Goal: Transaction & Acquisition: Purchase product/service

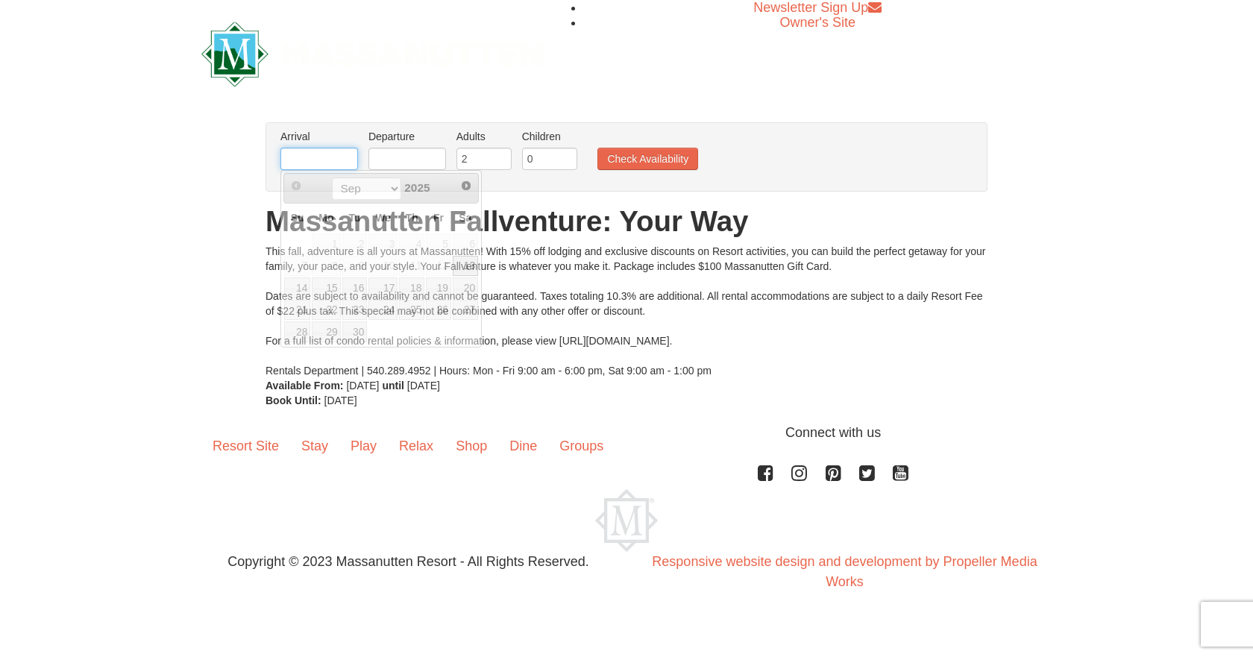
click at [322, 155] on input "text" at bounding box center [320, 159] width 78 height 22
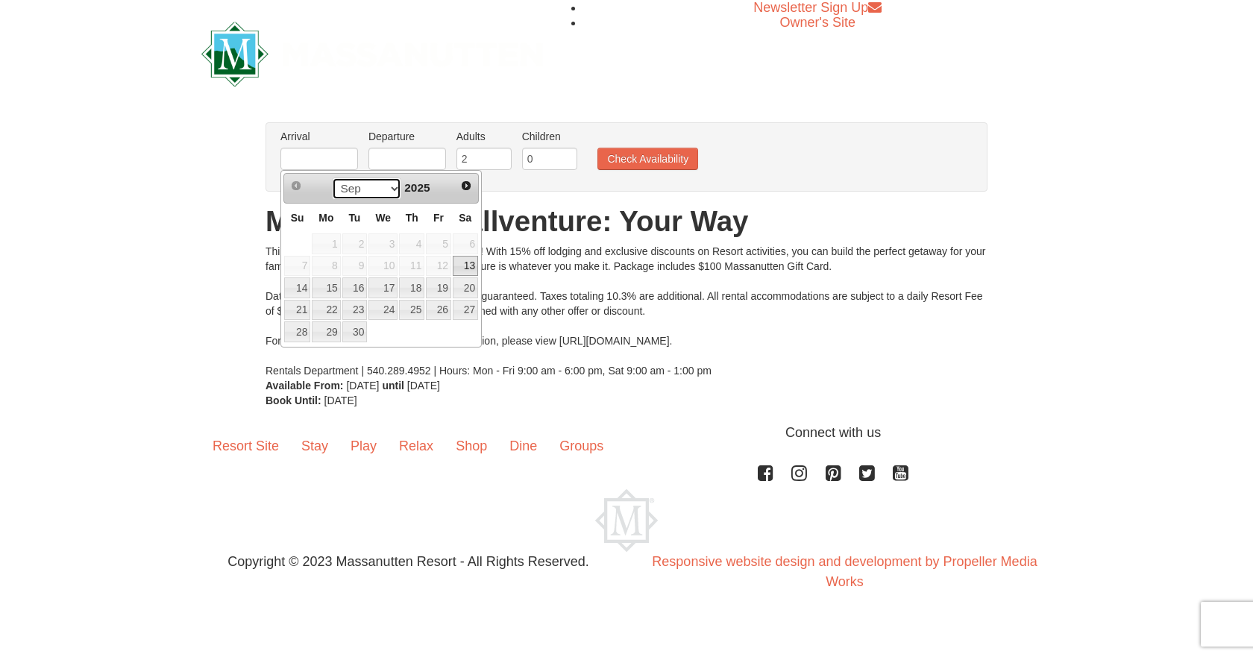
click at [392, 189] on select "Sep Oct Nov Dec" at bounding box center [366, 189] width 69 height 22
click at [416, 310] on link "23" at bounding box center [411, 310] width 25 height 21
type input "[DATE]"
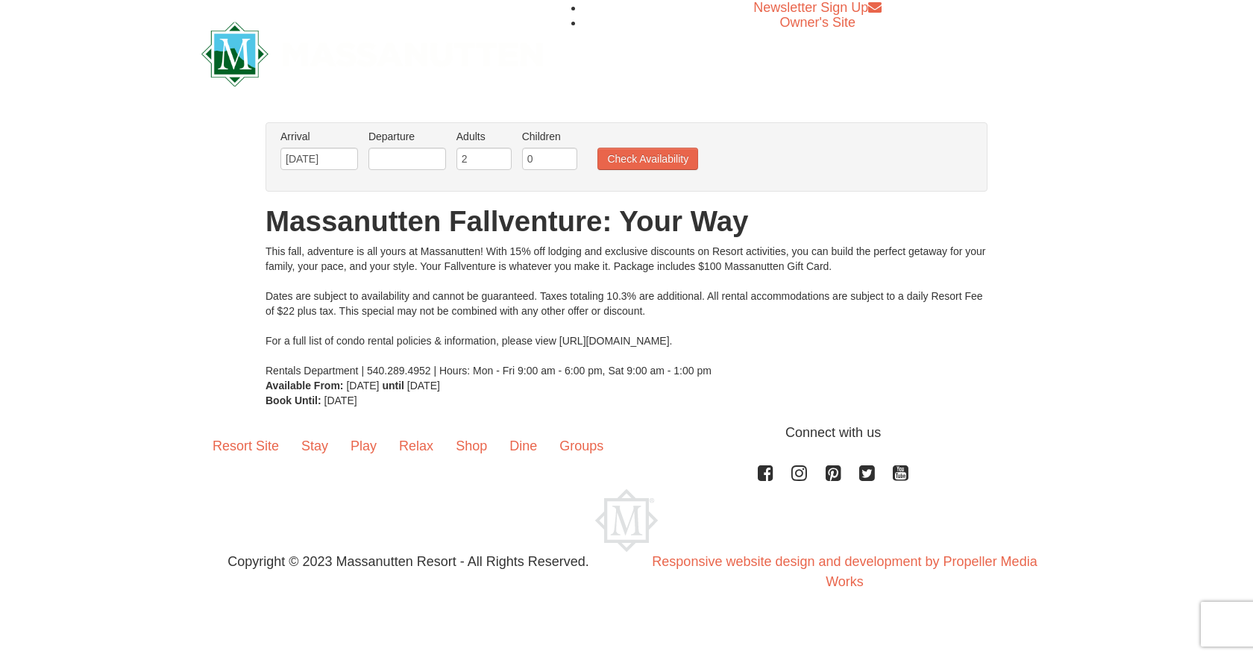
click at [429, 146] on li "Departure Please format dates MM/DD/YYYY Please format dates MM/DD/YYYY" at bounding box center [407, 153] width 85 height 48
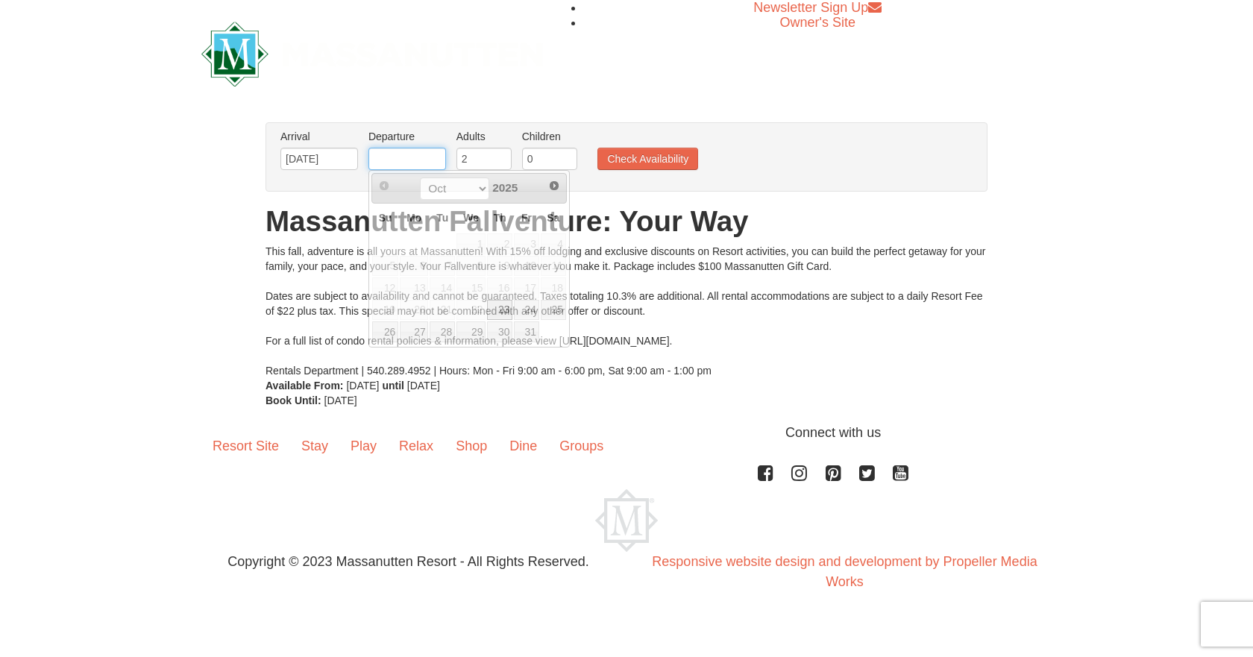
click at [422, 154] on input "text" at bounding box center [408, 159] width 78 height 22
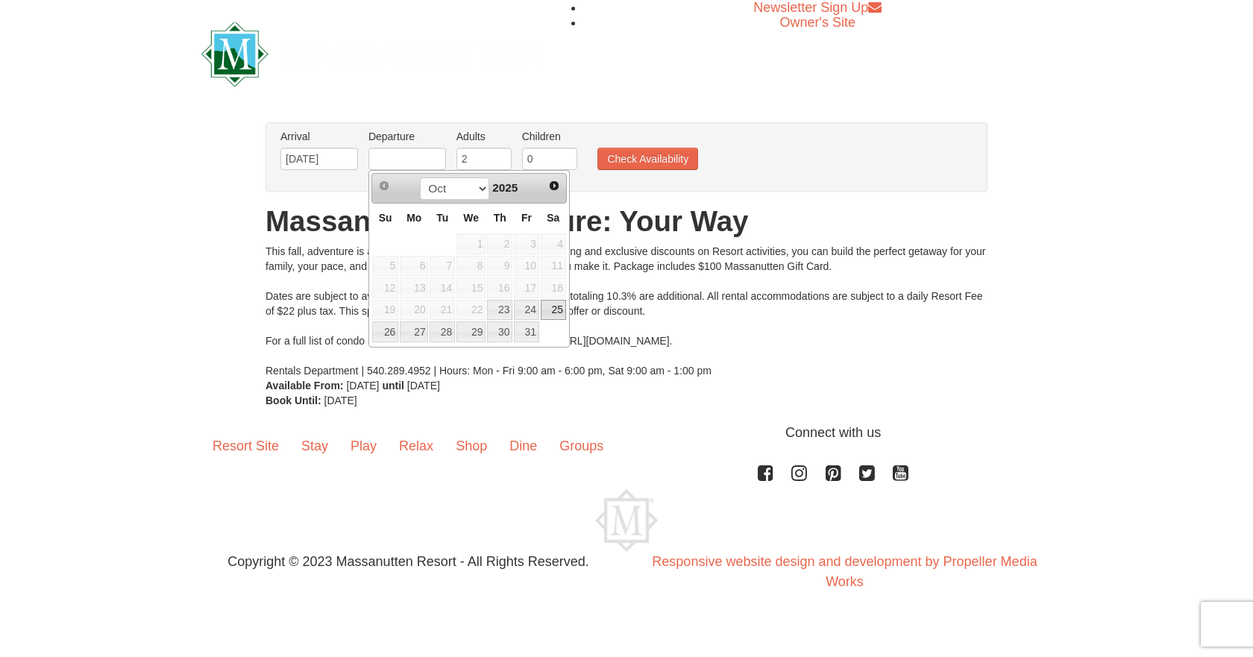
click at [560, 311] on link "25" at bounding box center [553, 310] width 25 height 21
type input "[DATE]"
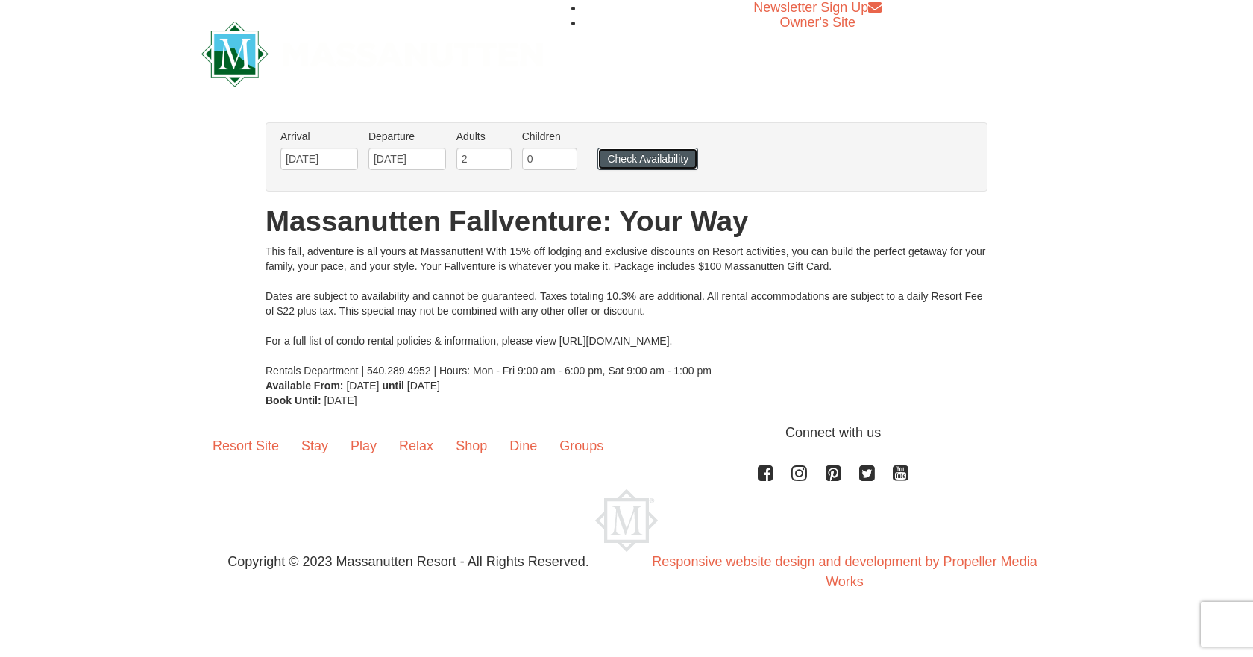
click at [634, 163] on button "Check Availability" at bounding box center [648, 159] width 101 height 22
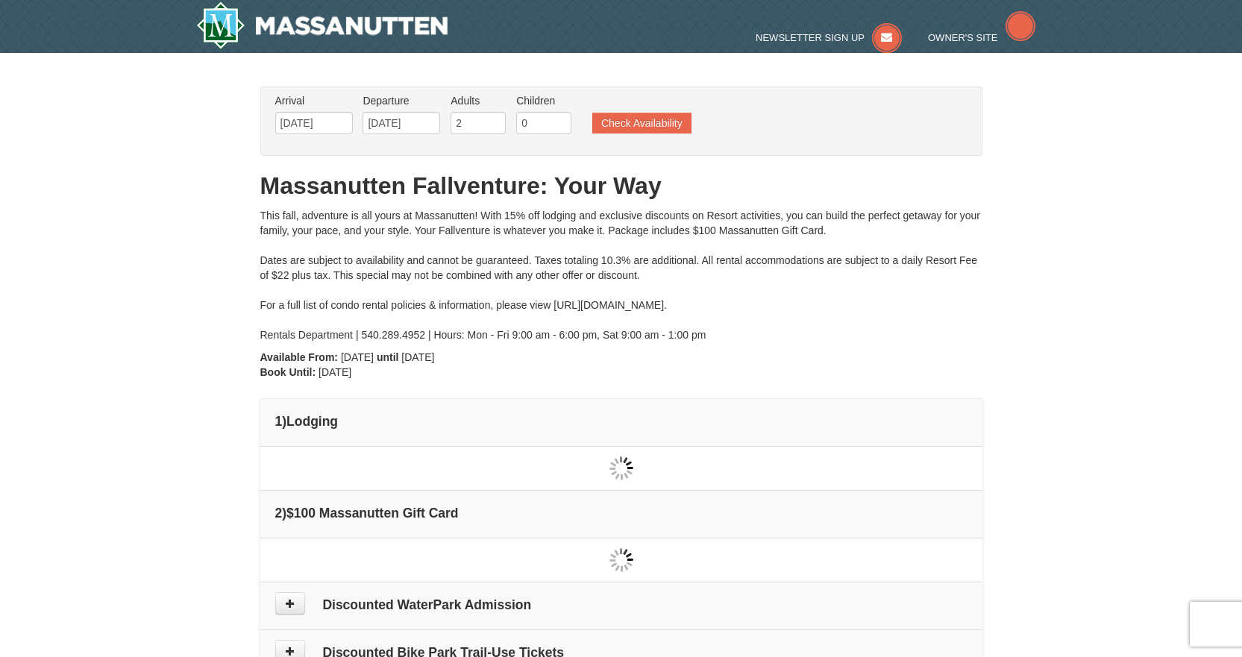
type input "[DATE]"
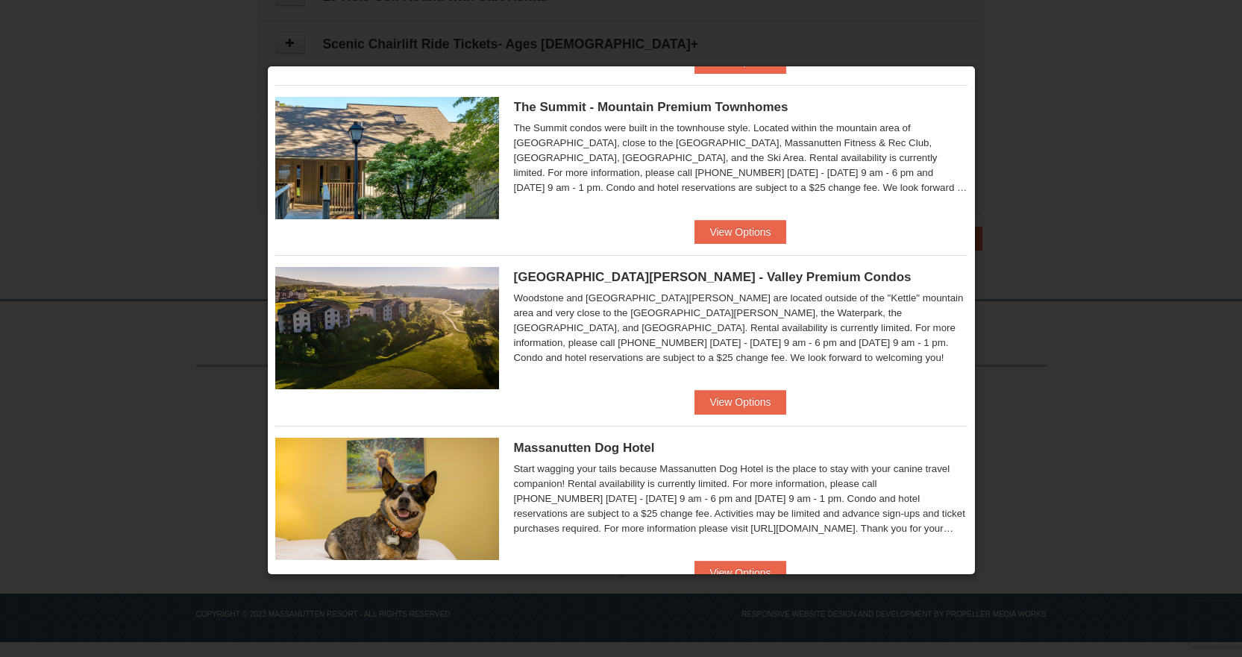
scroll to position [745, 0]
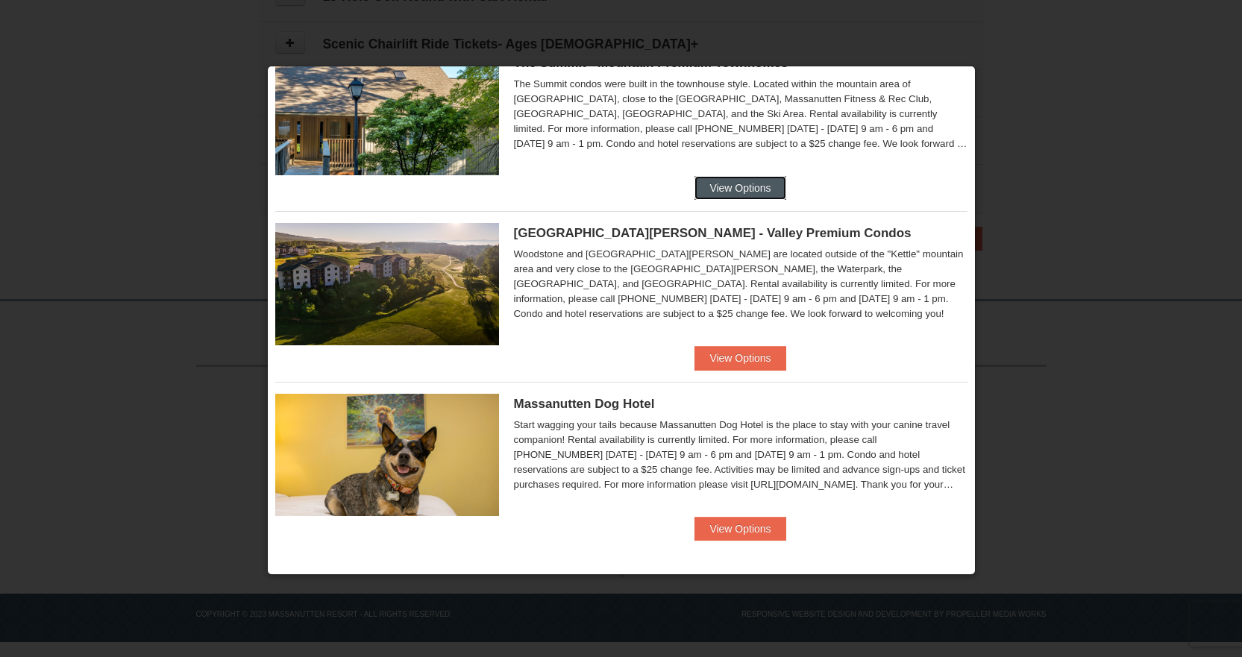
click at [730, 186] on button "View Options" at bounding box center [740, 188] width 91 height 24
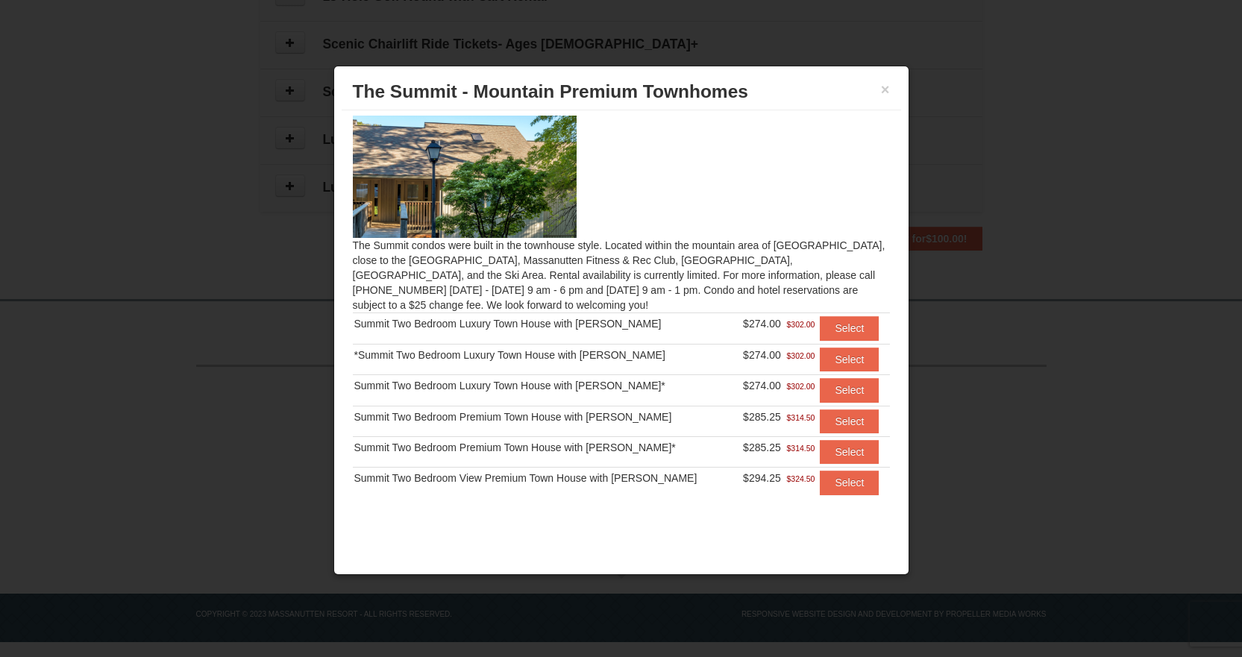
scroll to position [0, 0]
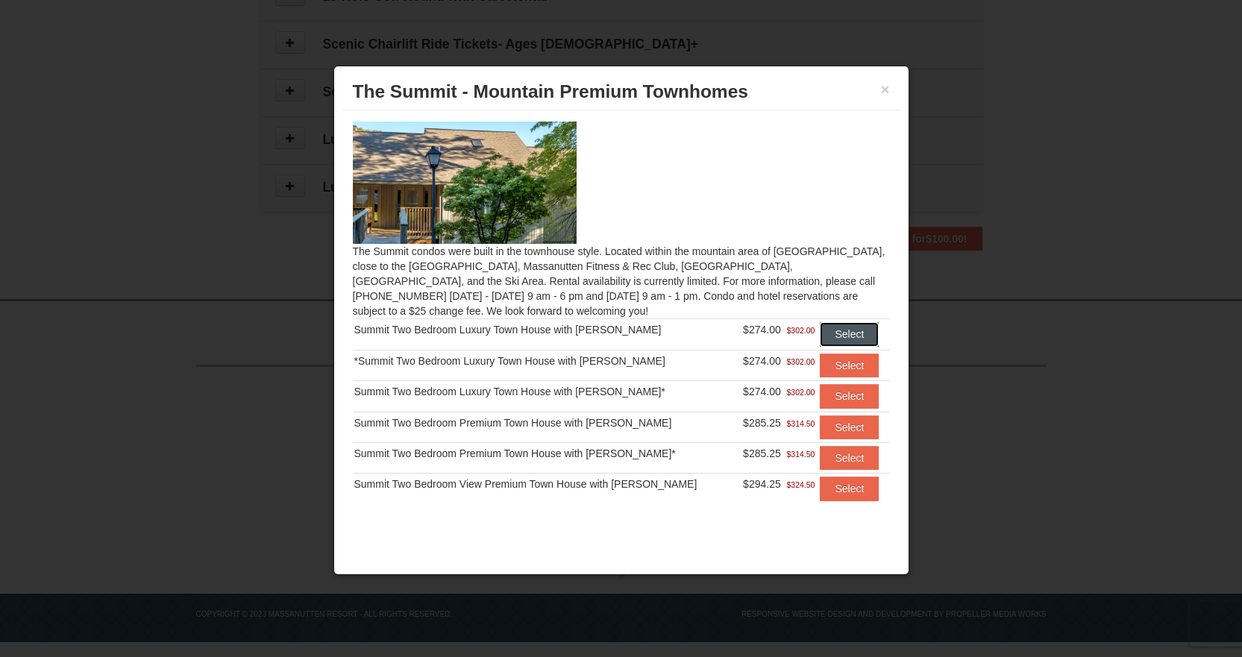
click at [825, 338] on button "Select" at bounding box center [849, 334] width 59 height 24
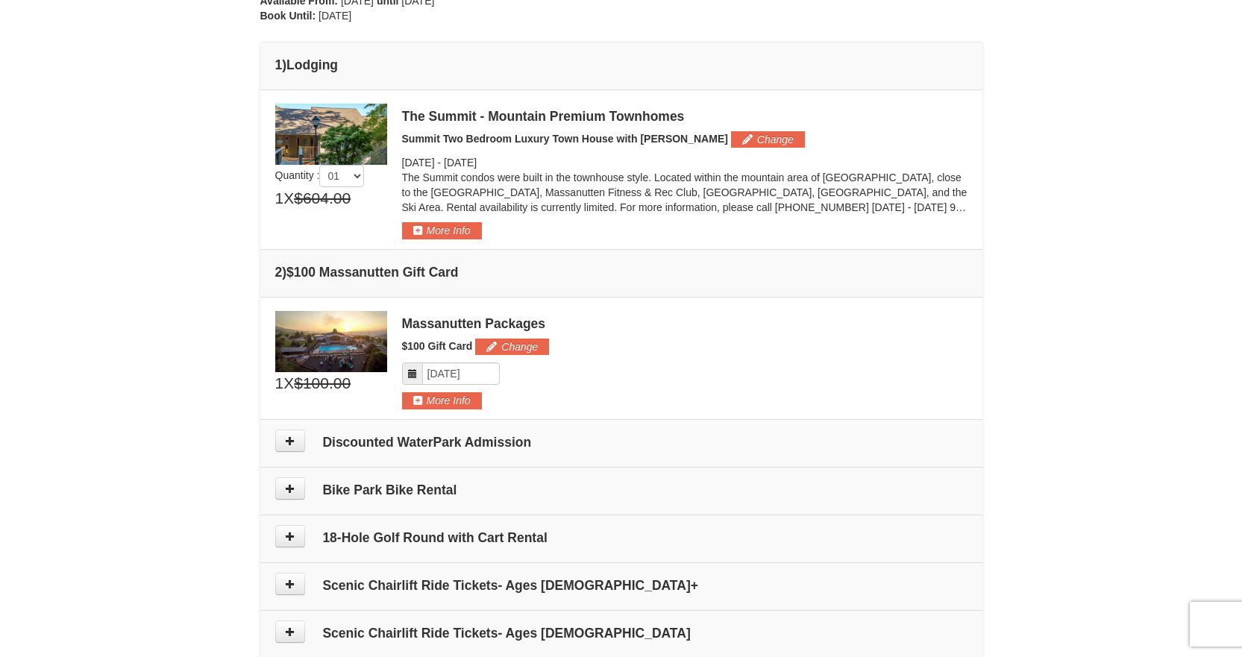
scroll to position [398, 0]
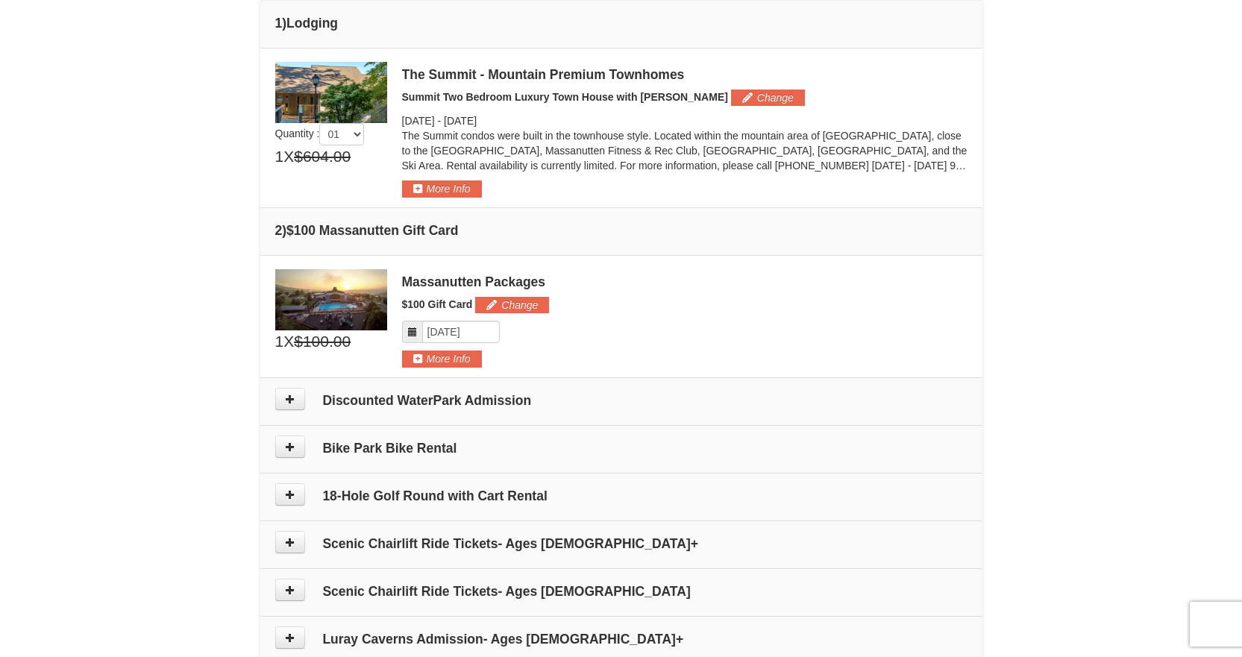
click at [313, 101] on img at bounding box center [331, 92] width 112 height 61
click at [442, 191] on button "More Info" at bounding box center [442, 189] width 80 height 16
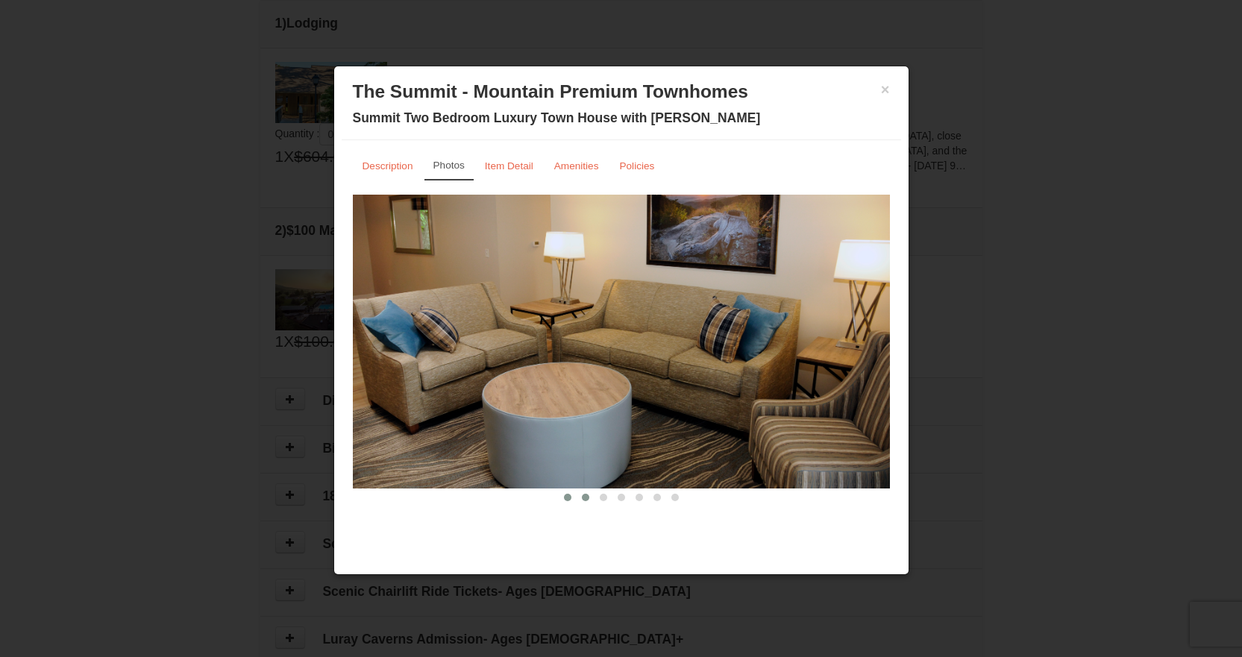
click at [589, 496] on button at bounding box center [586, 497] width 18 height 15
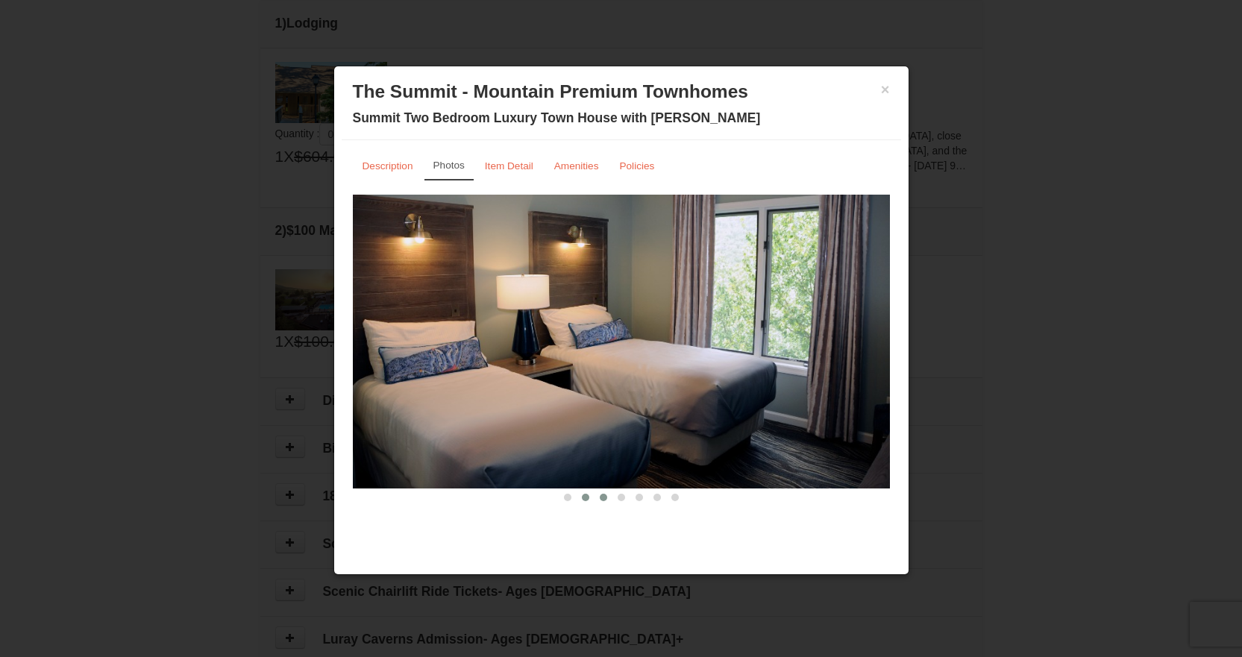
click at [607, 496] on button at bounding box center [604, 497] width 18 height 15
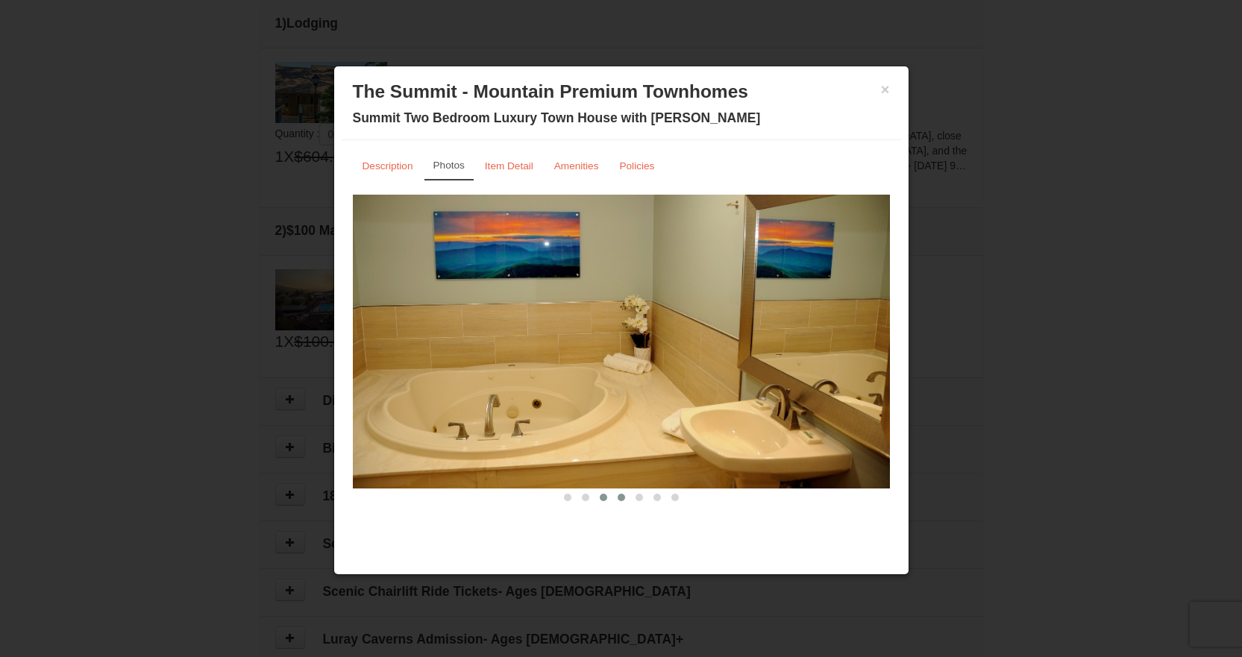
click at [624, 495] on span at bounding box center [621, 497] width 7 height 7
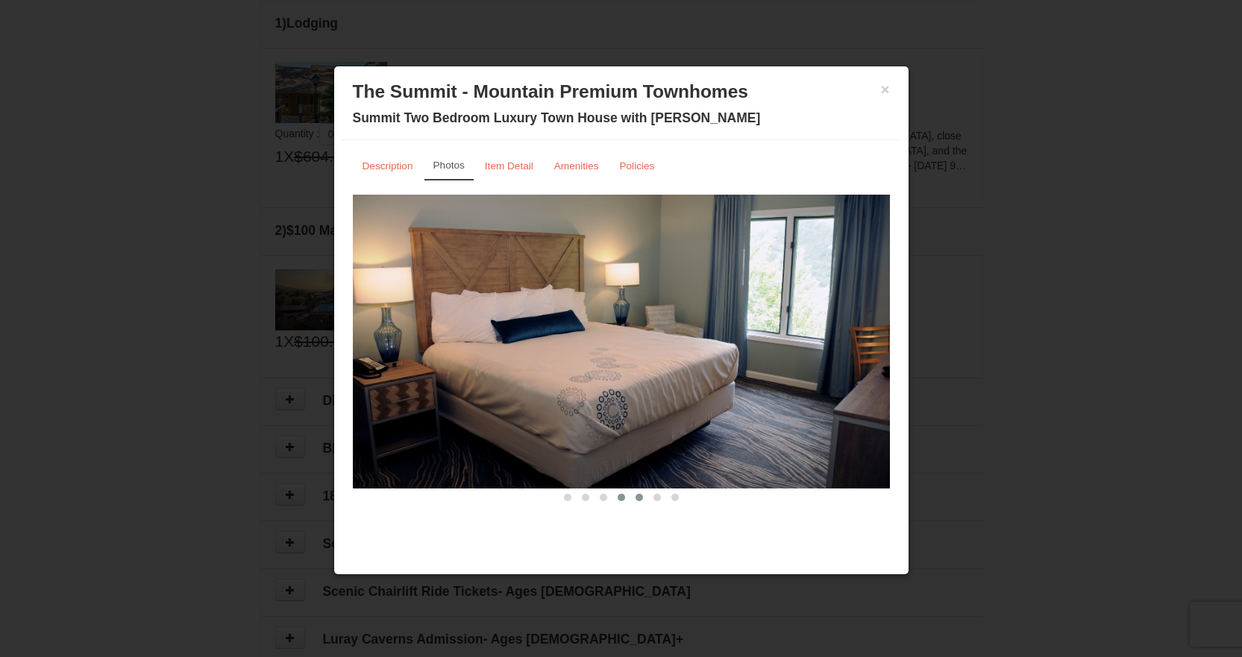
click at [641, 495] on span at bounding box center [639, 497] width 7 height 7
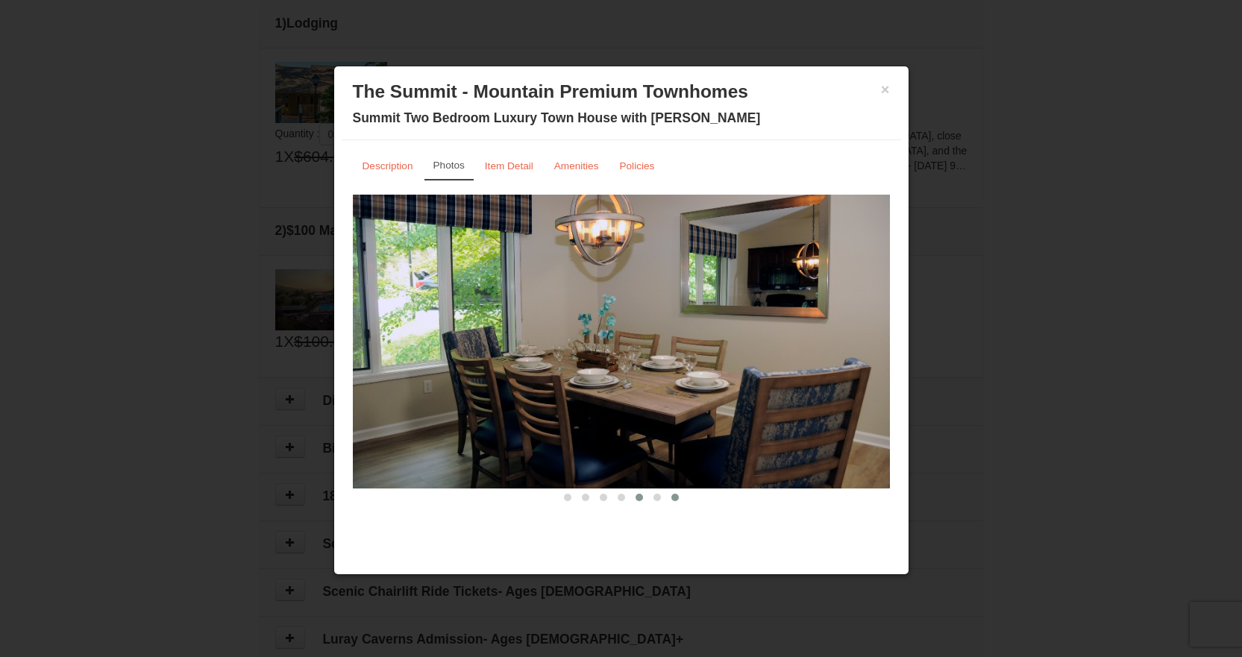
click at [679, 496] on button at bounding box center [675, 497] width 18 height 15
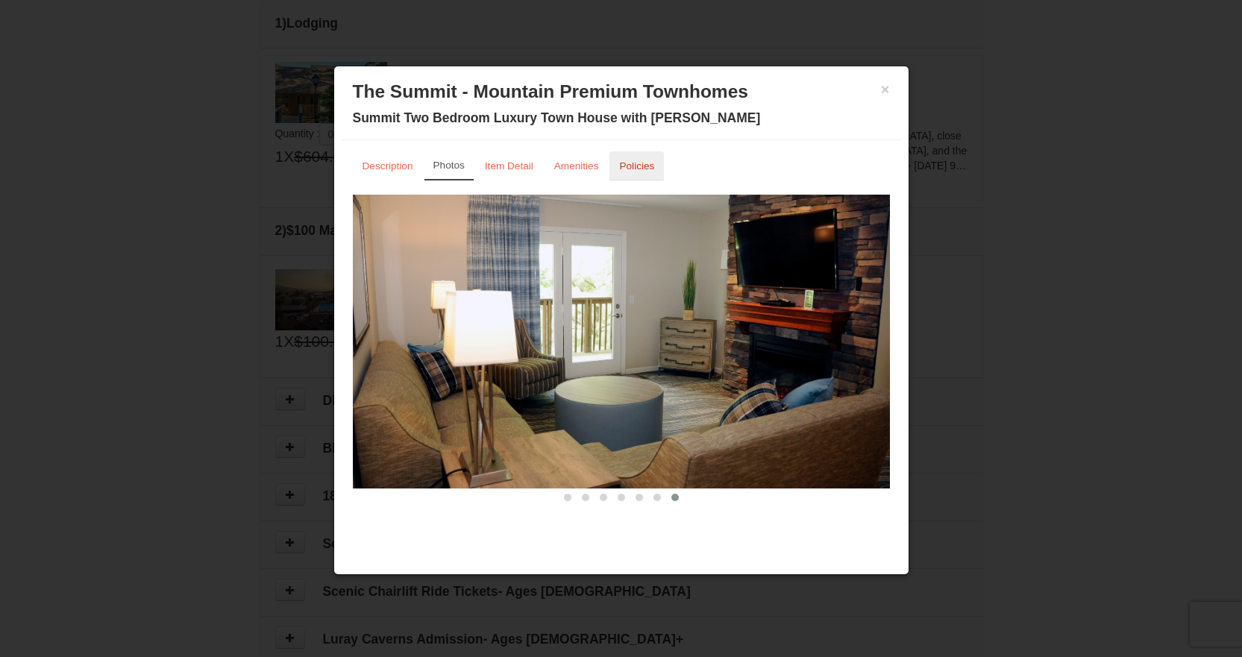
click at [637, 166] on small "Policies" at bounding box center [636, 165] width 35 height 11
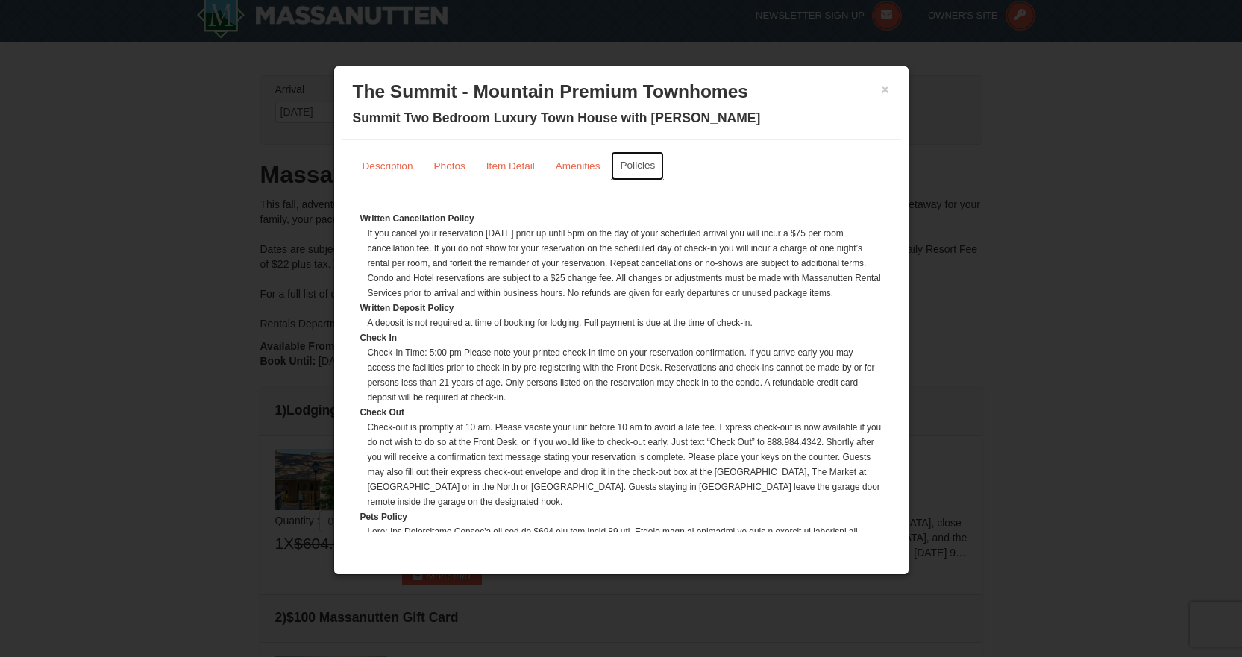
scroll to position [0, 0]
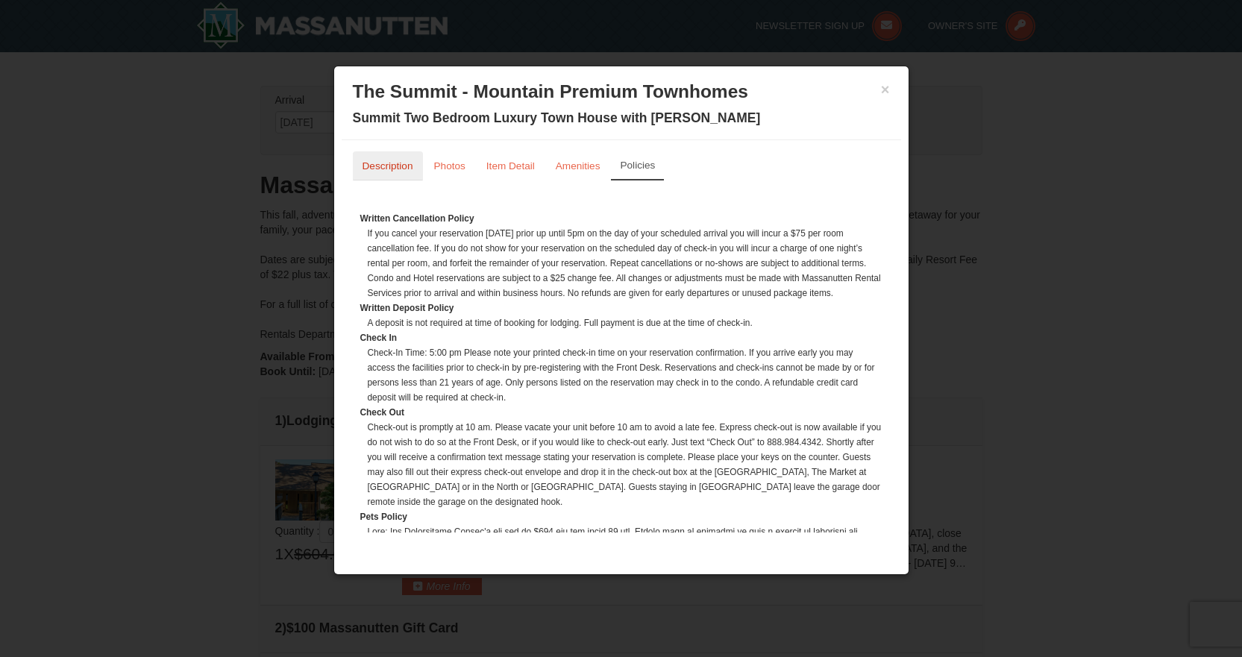
click at [388, 166] on small "Description" at bounding box center [388, 165] width 51 height 11
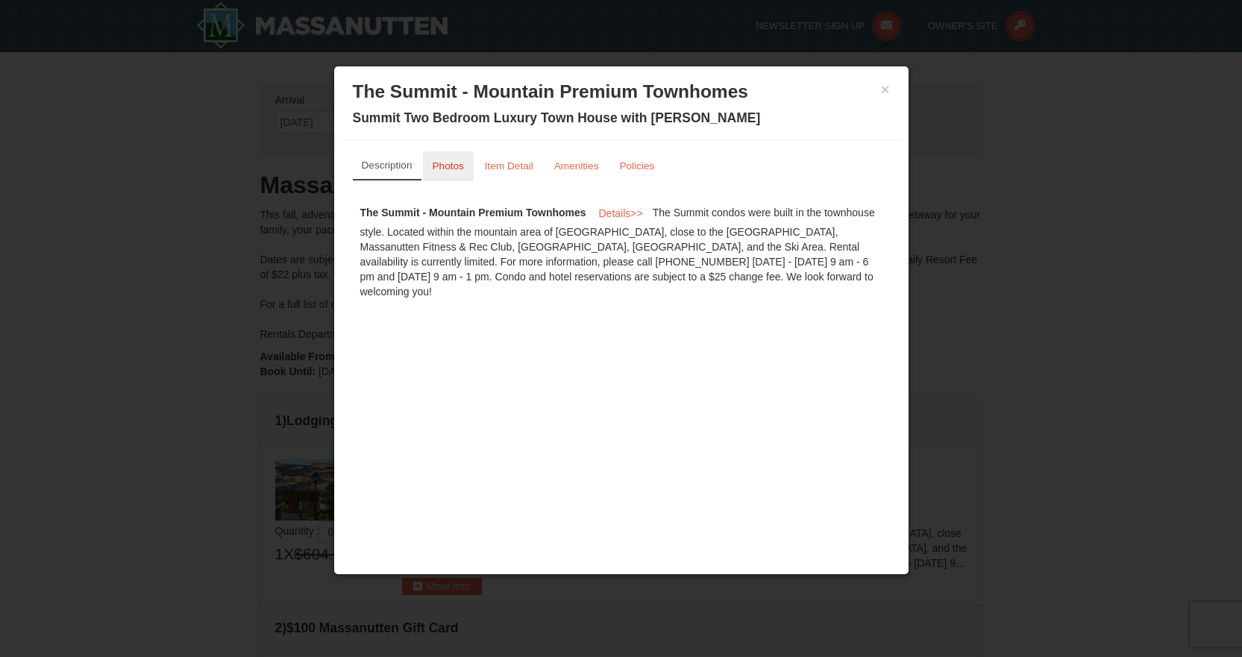
click at [450, 163] on small "Photos" at bounding box center [448, 165] width 31 height 11
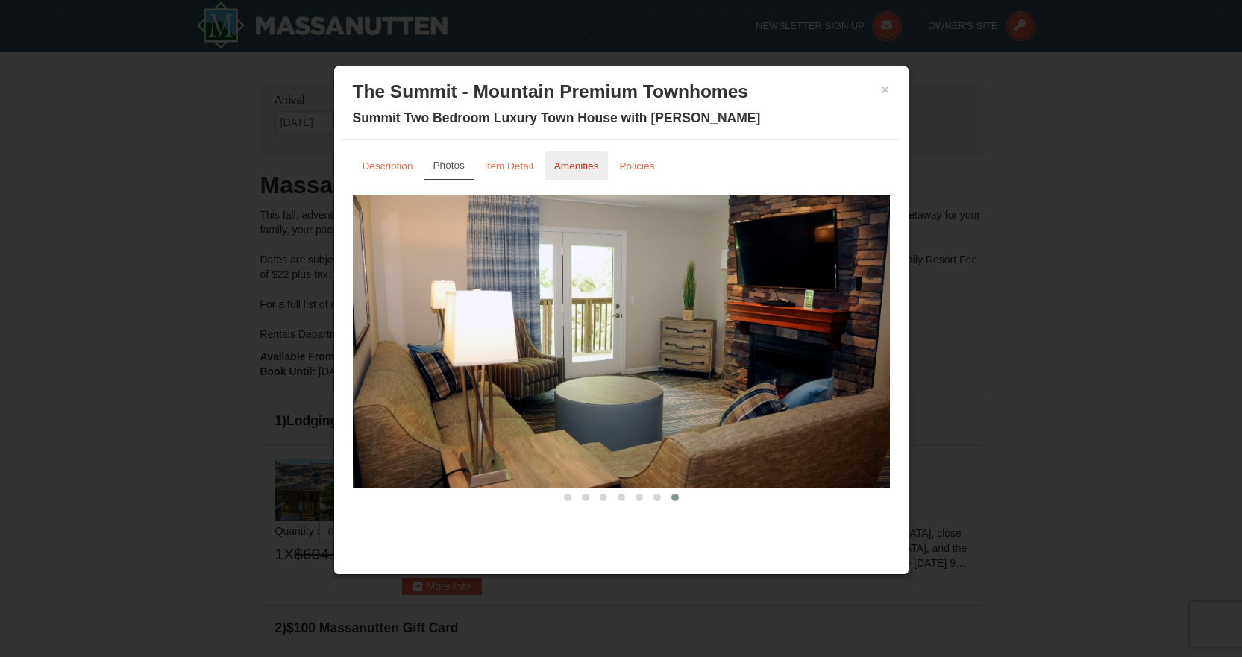
click at [574, 169] on small "Amenities" at bounding box center [576, 165] width 45 height 11
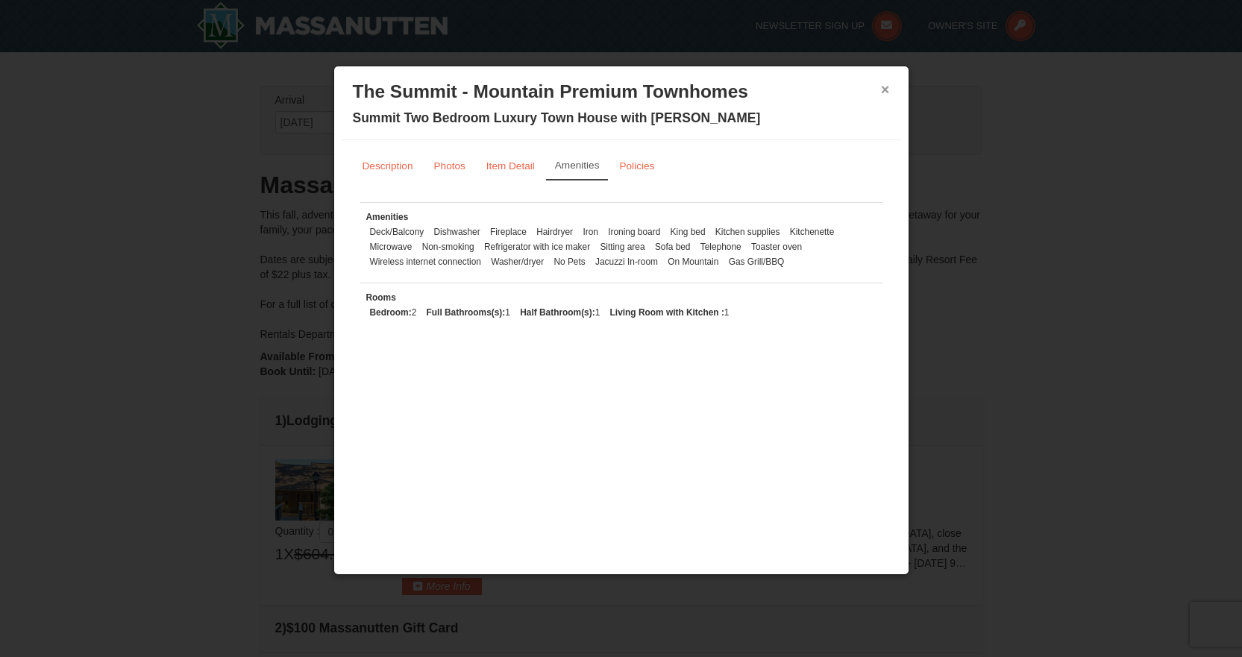
click at [885, 88] on button "×" at bounding box center [885, 89] width 9 height 15
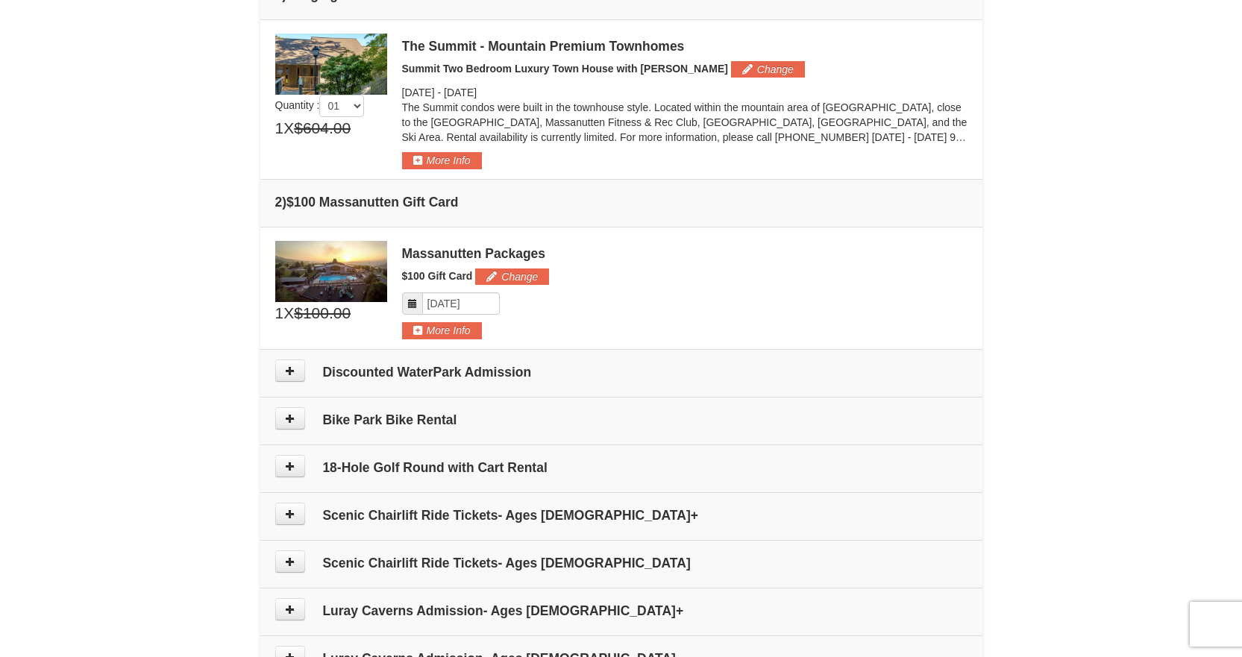
scroll to position [398, 0]
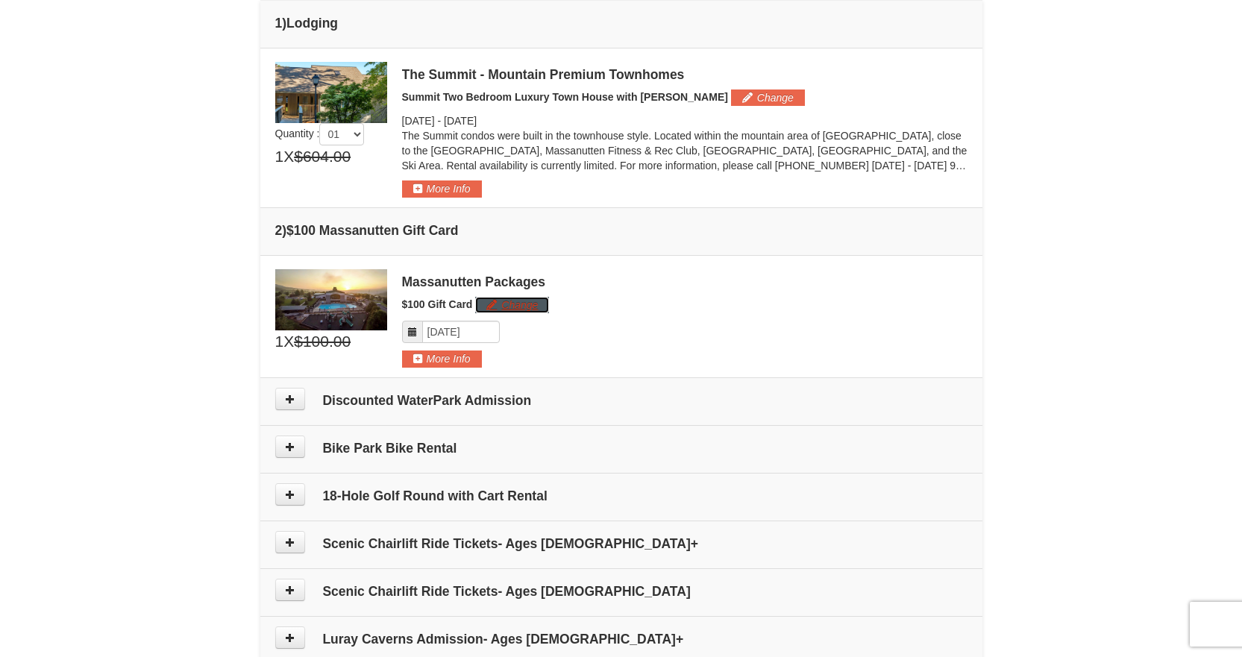
click at [527, 309] on button "Change" at bounding box center [512, 305] width 74 height 16
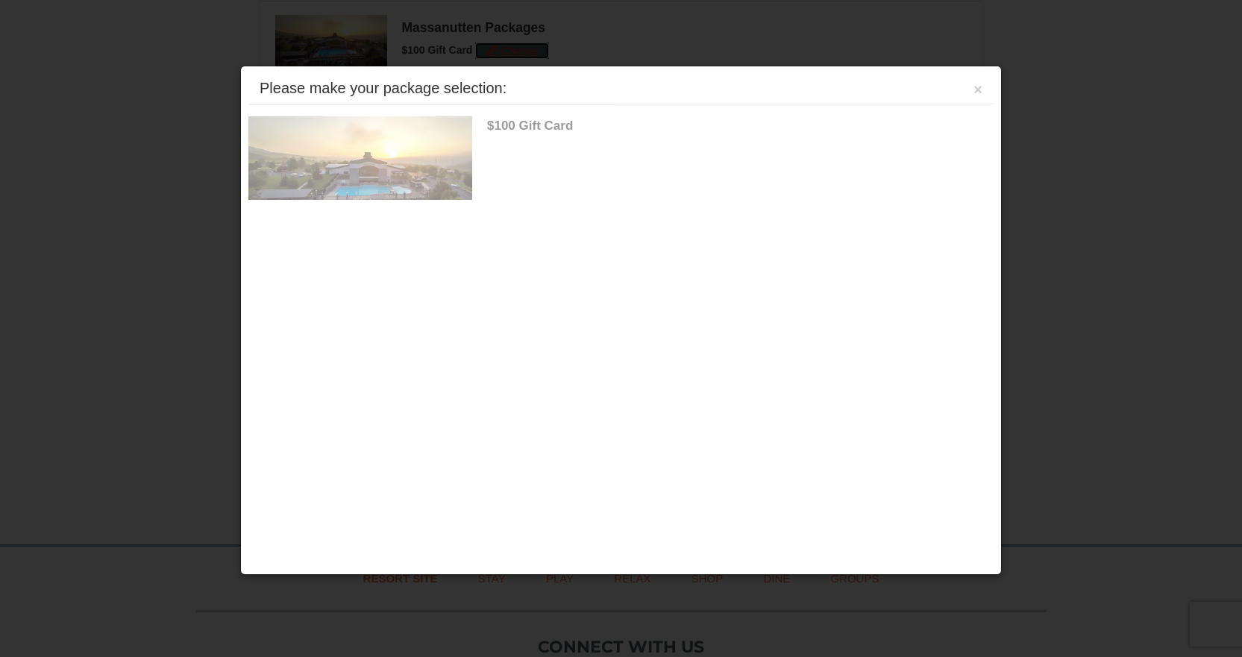
scroll to position [667, 0]
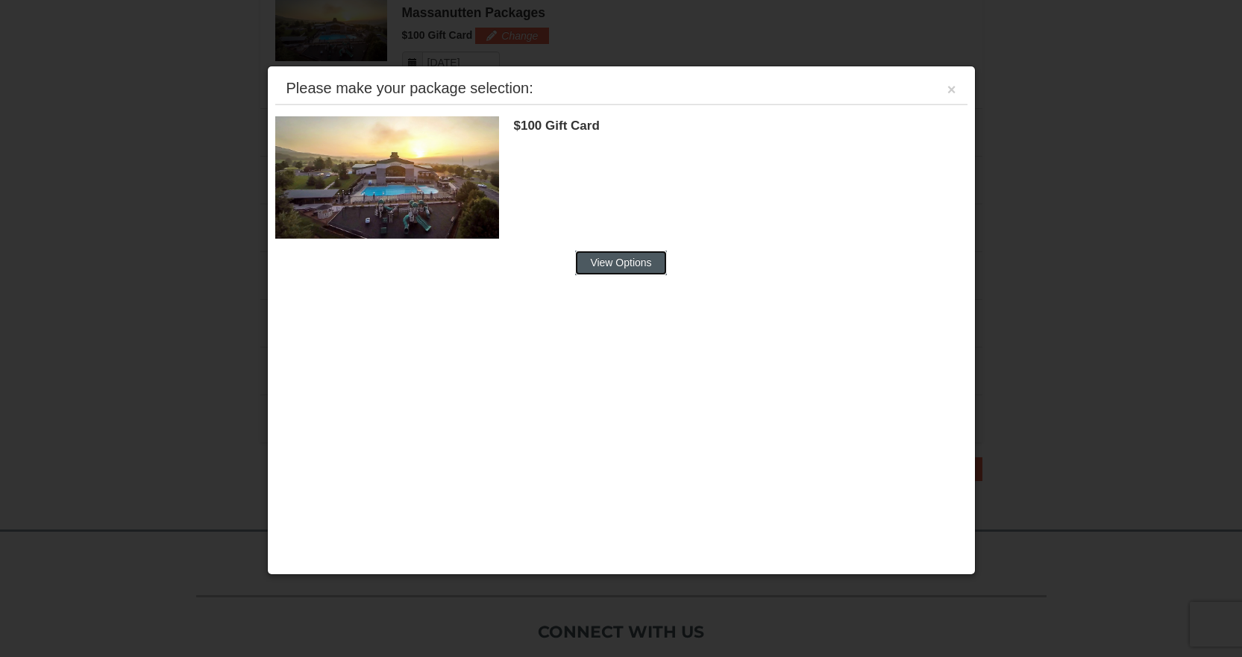
click at [616, 265] on button "View Options" at bounding box center [620, 263] width 91 height 24
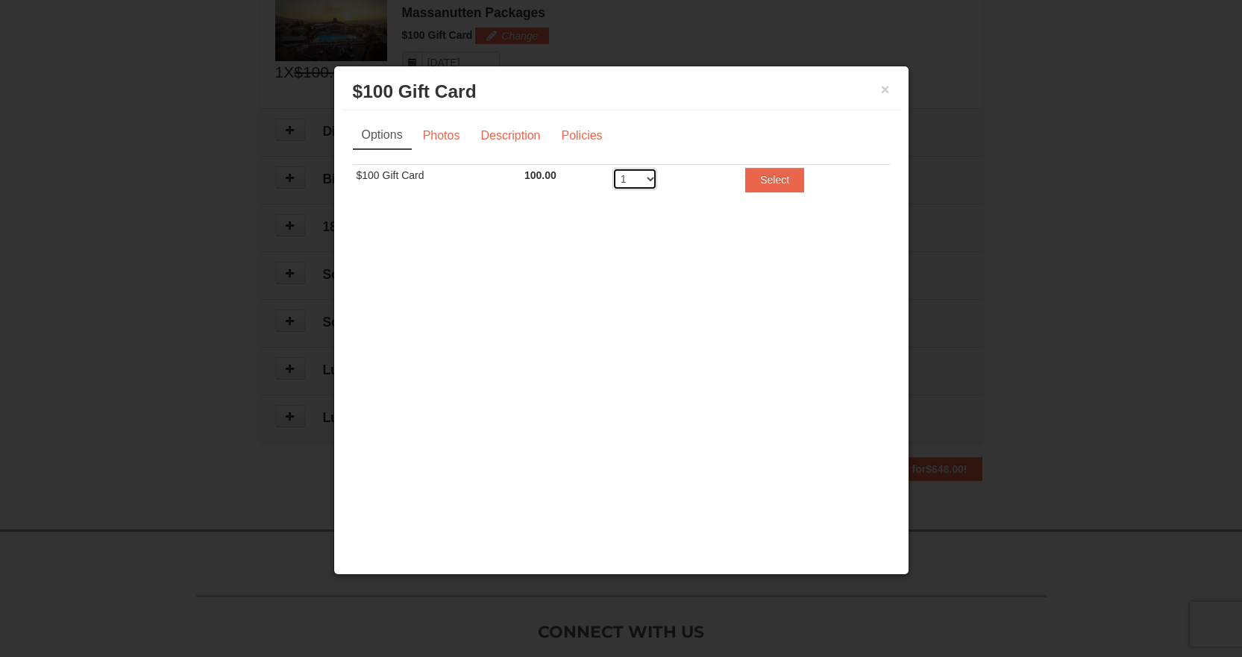
click at [648, 181] on select "1 2 3 4 5 6 7 8 9 10 11 12 13 14 15 16 17 18 19 20" at bounding box center [635, 179] width 45 height 22
click at [718, 247] on div "× $100 Gift Card Massanutten Packages Options Photos Description Policies Sorry…" at bounding box center [621, 321] width 576 height 510
click at [506, 134] on link "Description" at bounding box center [510, 136] width 79 height 28
click at [510, 134] on link "Description" at bounding box center [511, 136] width 78 height 28
click at [442, 133] on link "Photos" at bounding box center [443, 136] width 57 height 28
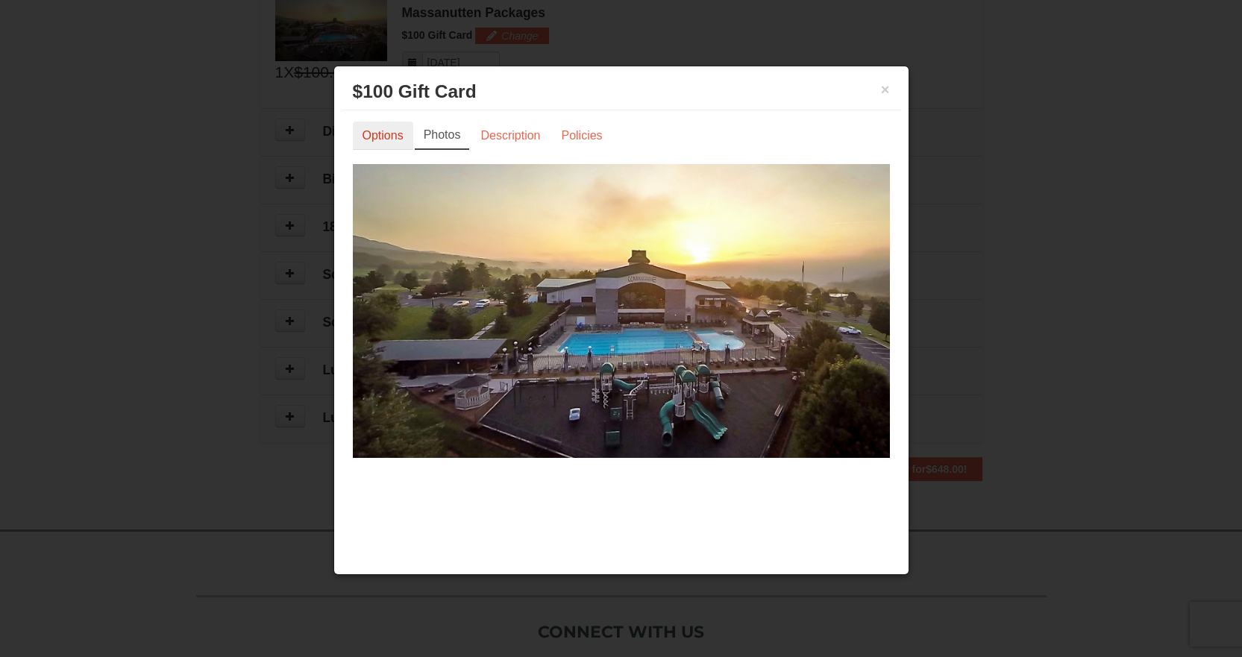
click at [377, 138] on link "Options" at bounding box center [383, 136] width 60 height 28
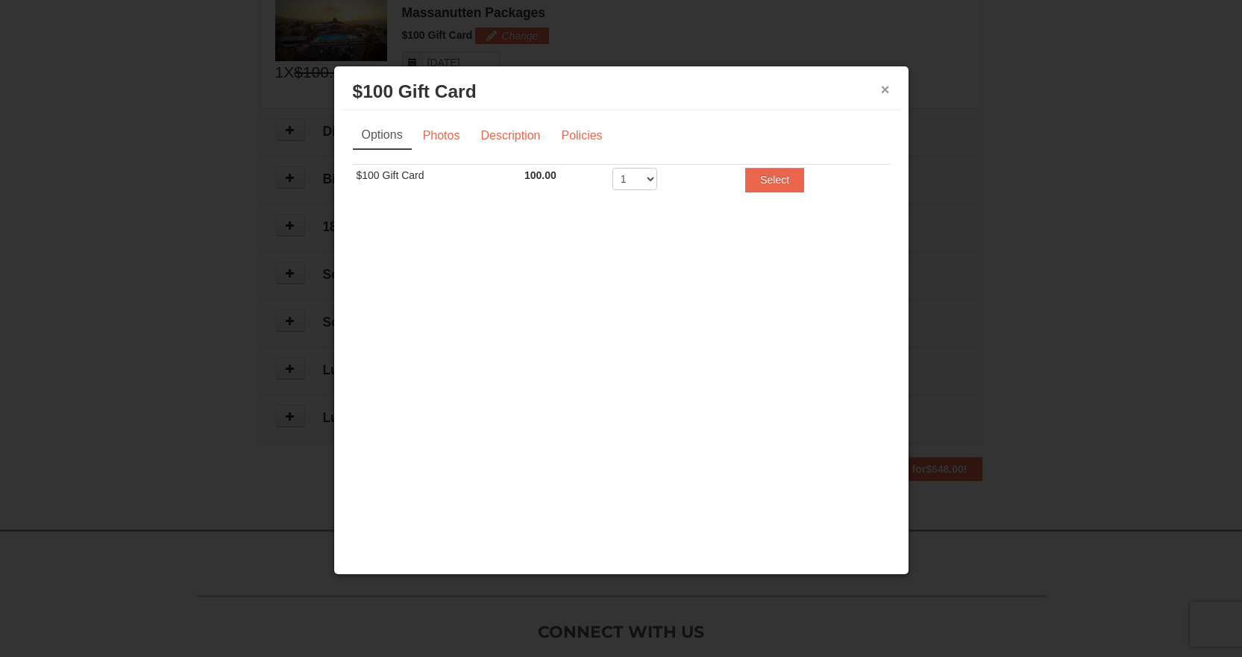
click at [889, 87] on button "×" at bounding box center [885, 89] width 9 height 15
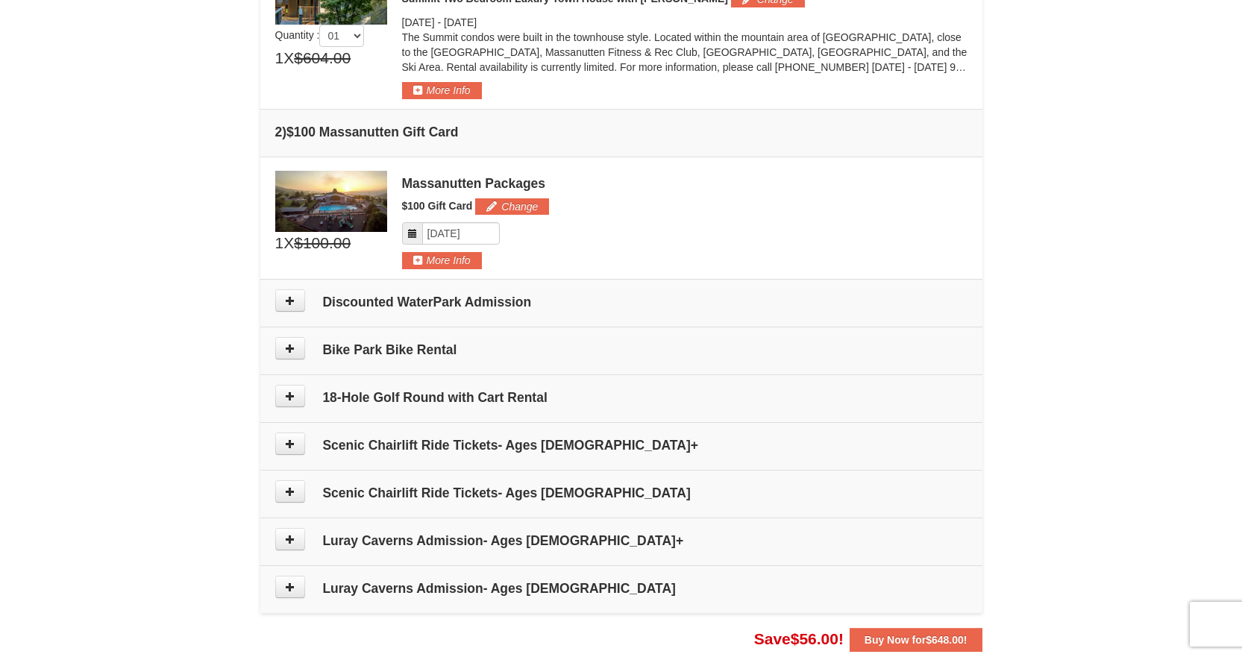
scroll to position [469, 0]
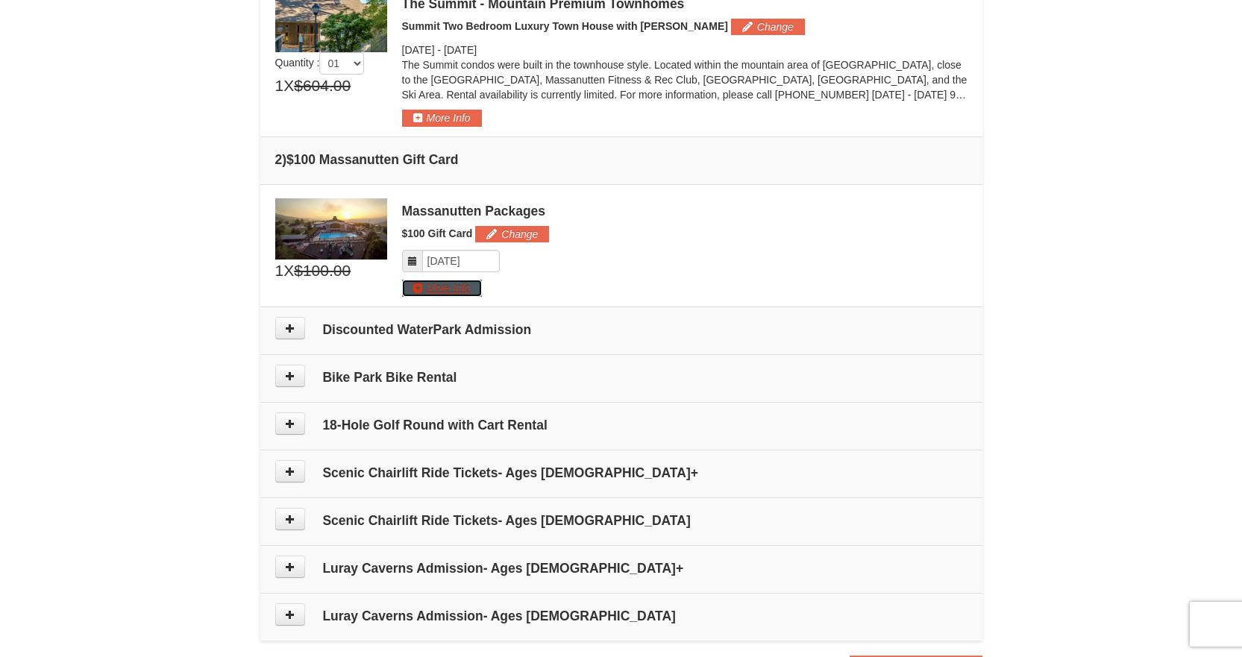
click at [463, 294] on button "More Info" at bounding box center [442, 288] width 80 height 16
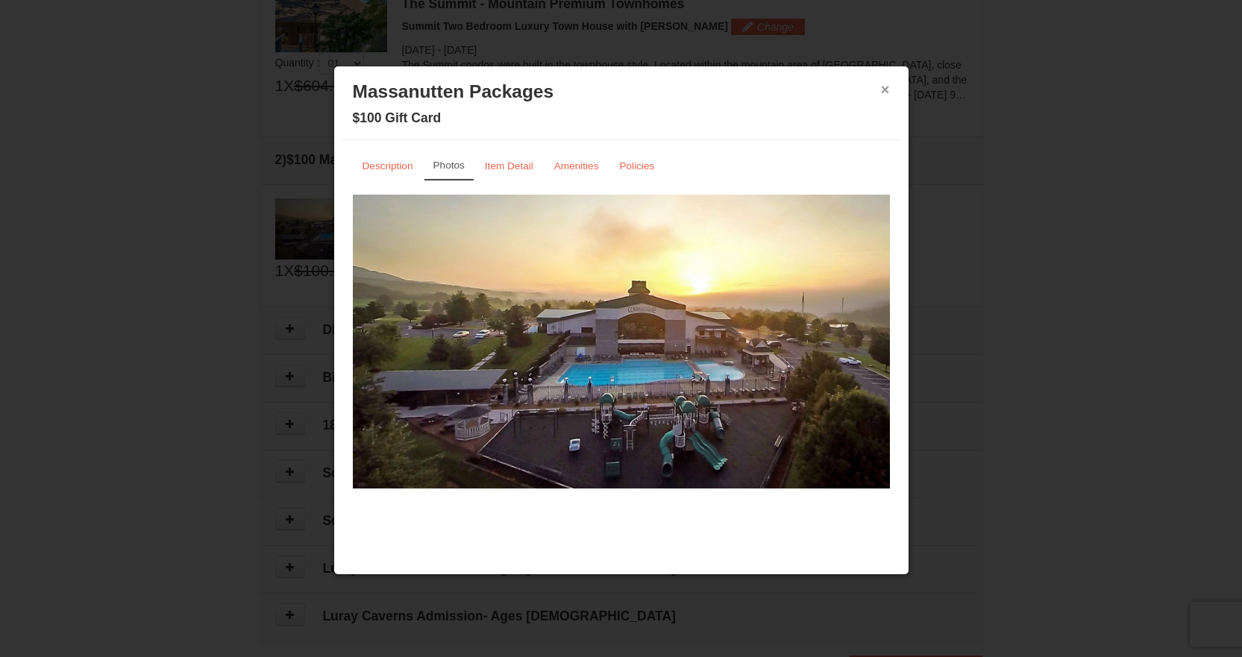
click at [882, 87] on button "×" at bounding box center [885, 89] width 9 height 15
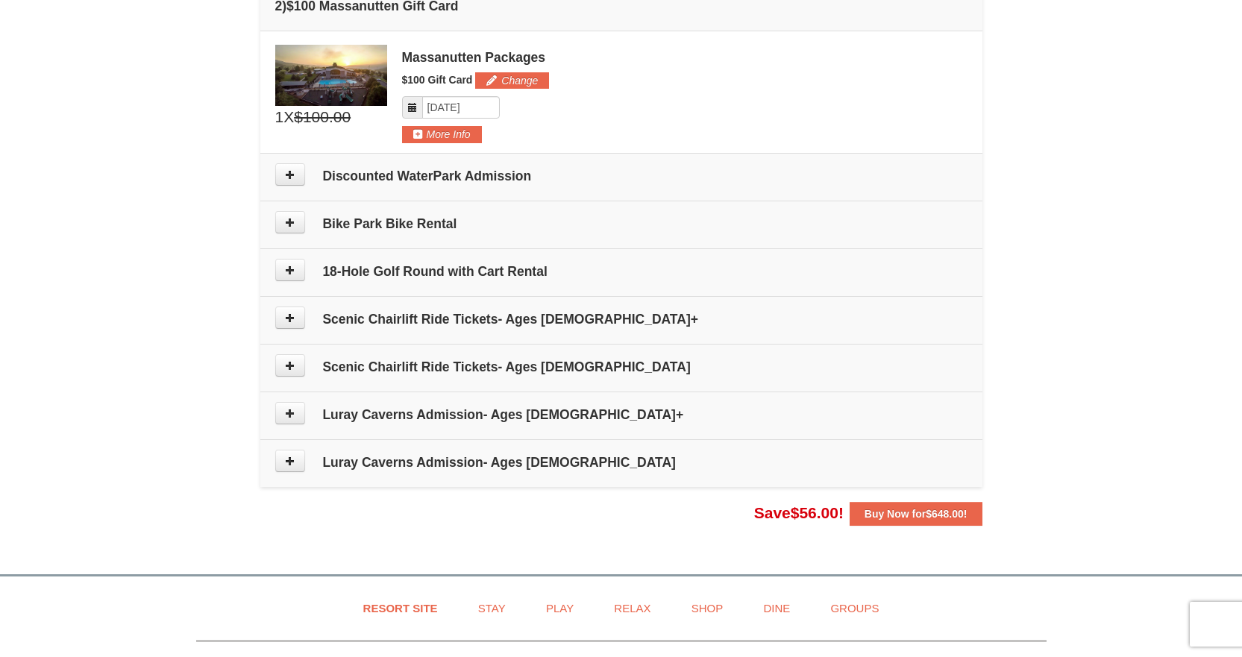
scroll to position [667, 0]
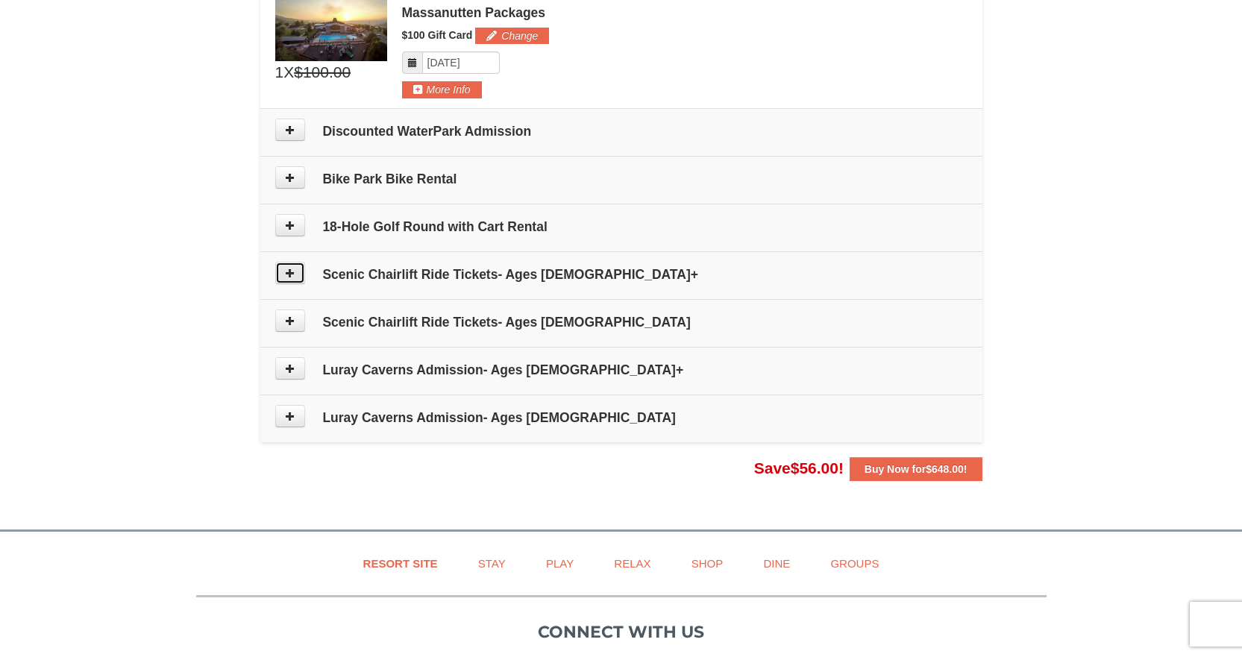
click at [289, 274] on icon at bounding box center [290, 273] width 10 height 10
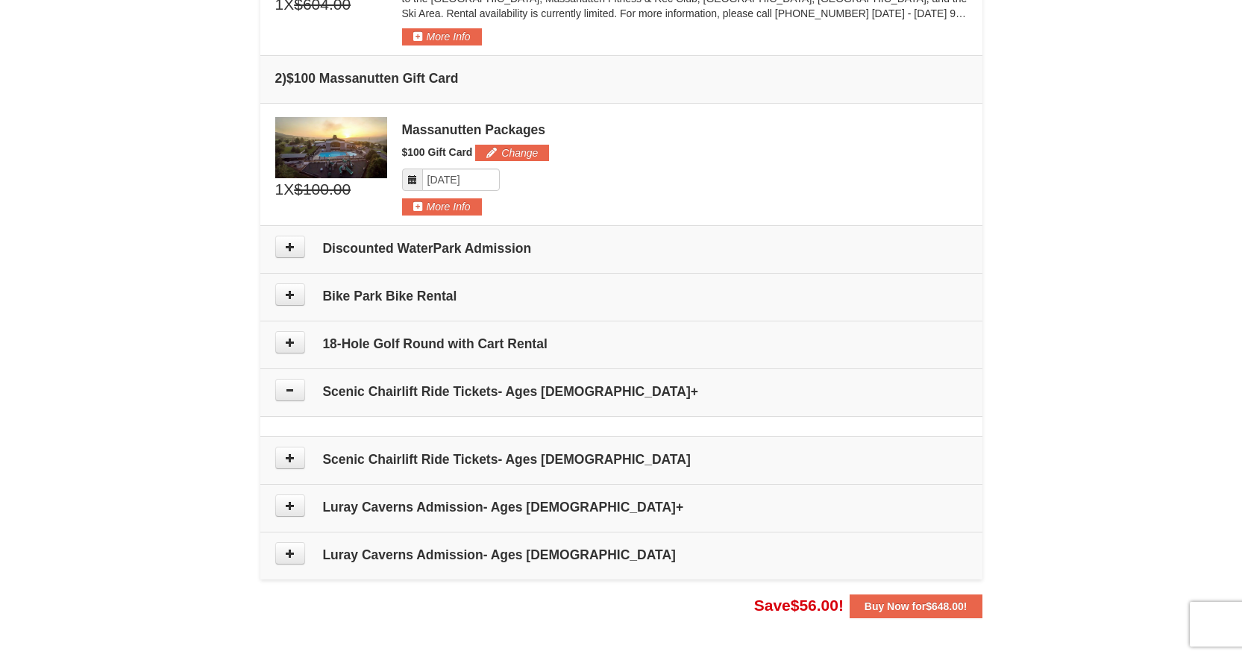
scroll to position [496, 0]
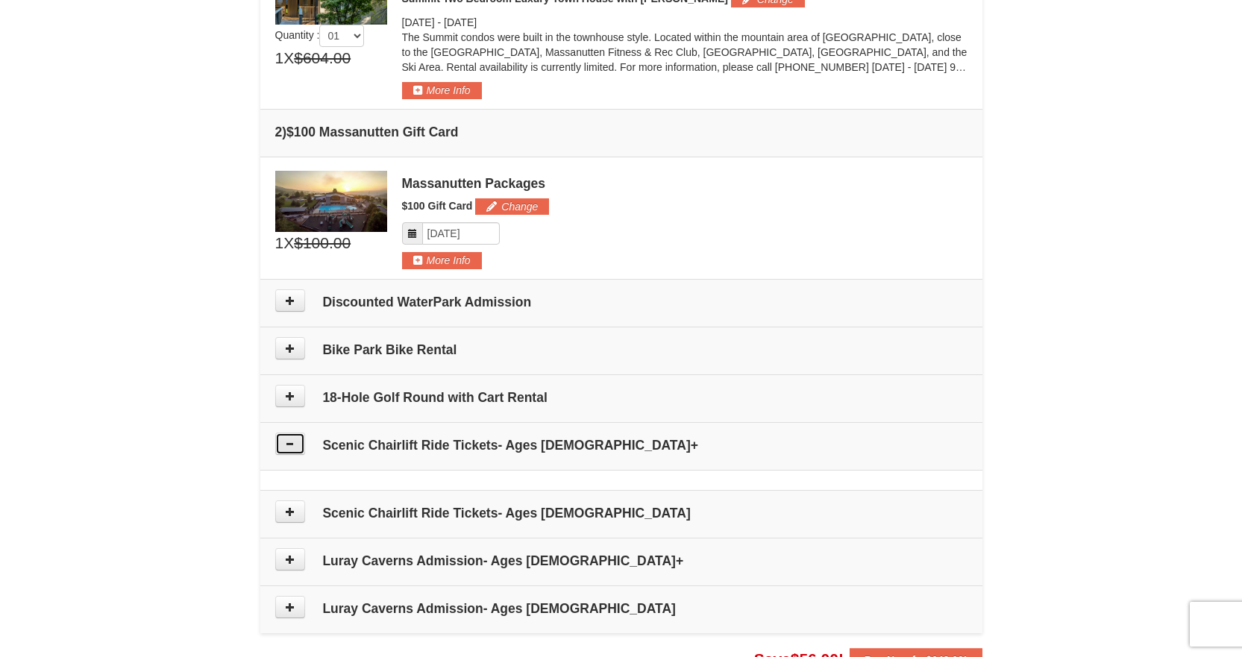
click at [290, 445] on icon at bounding box center [290, 444] width 10 height 10
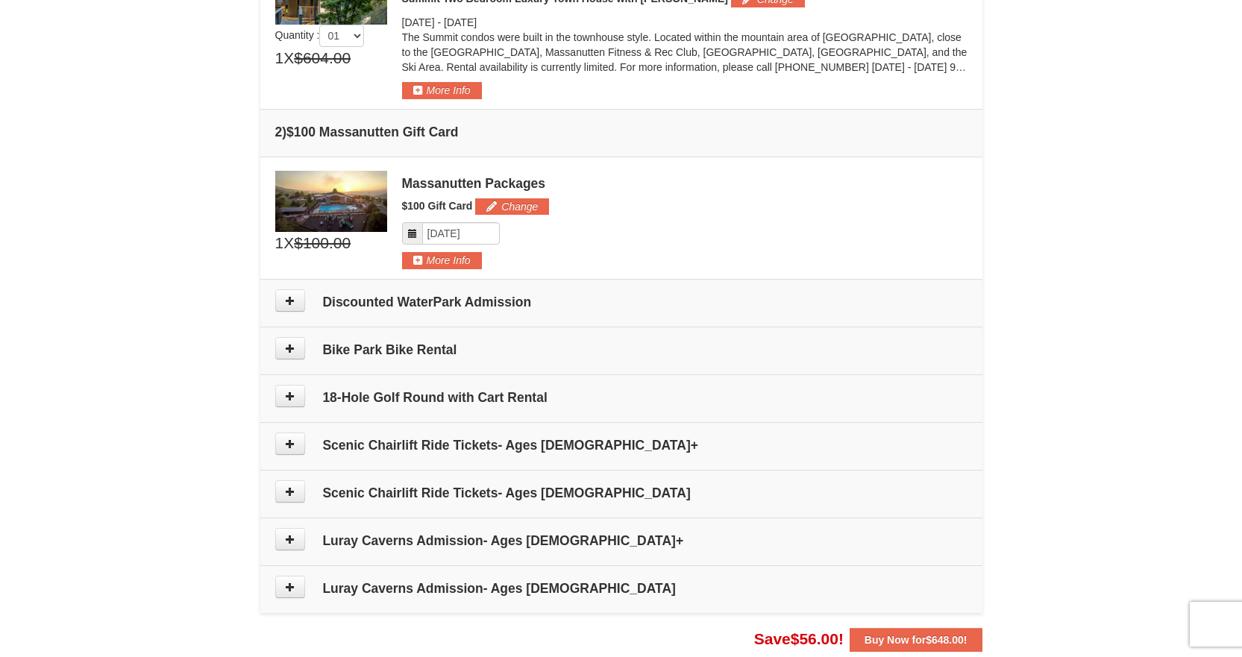
scroll to position [695, 0]
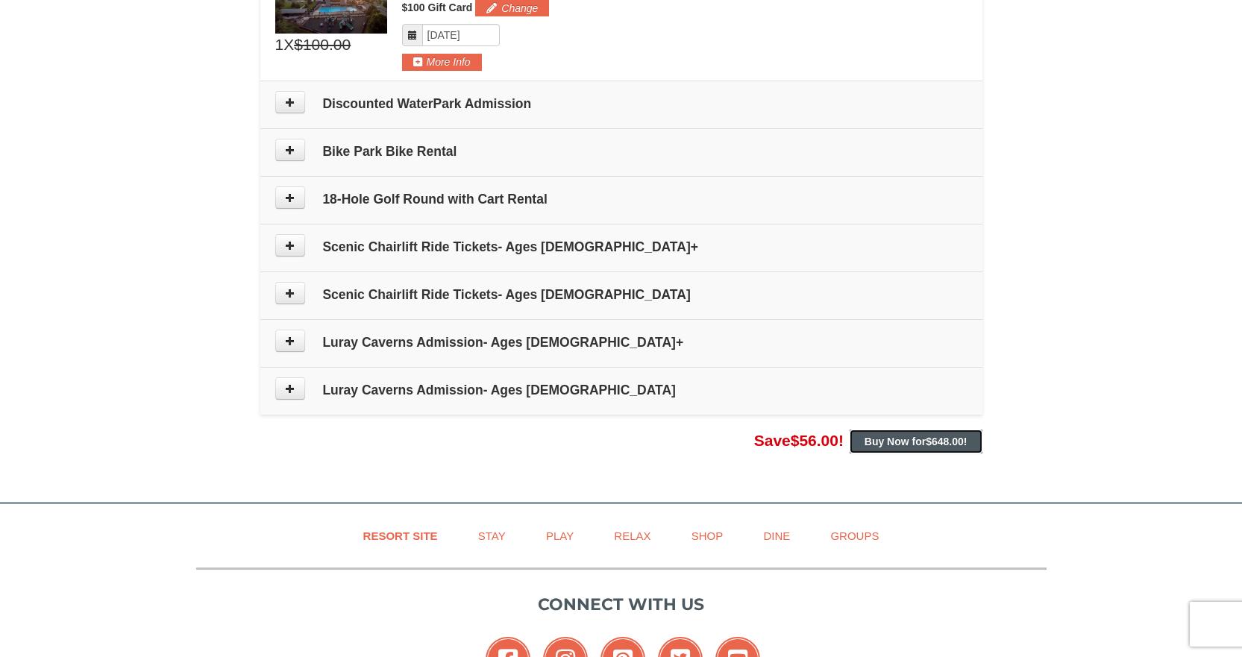
click at [906, 443] on strong "Buy Now for $648.00 !" at bounding box center [916, 442] width 103 height 12
click at [289, 342] on icon at bounding box center [290, 341] width 10 height 10
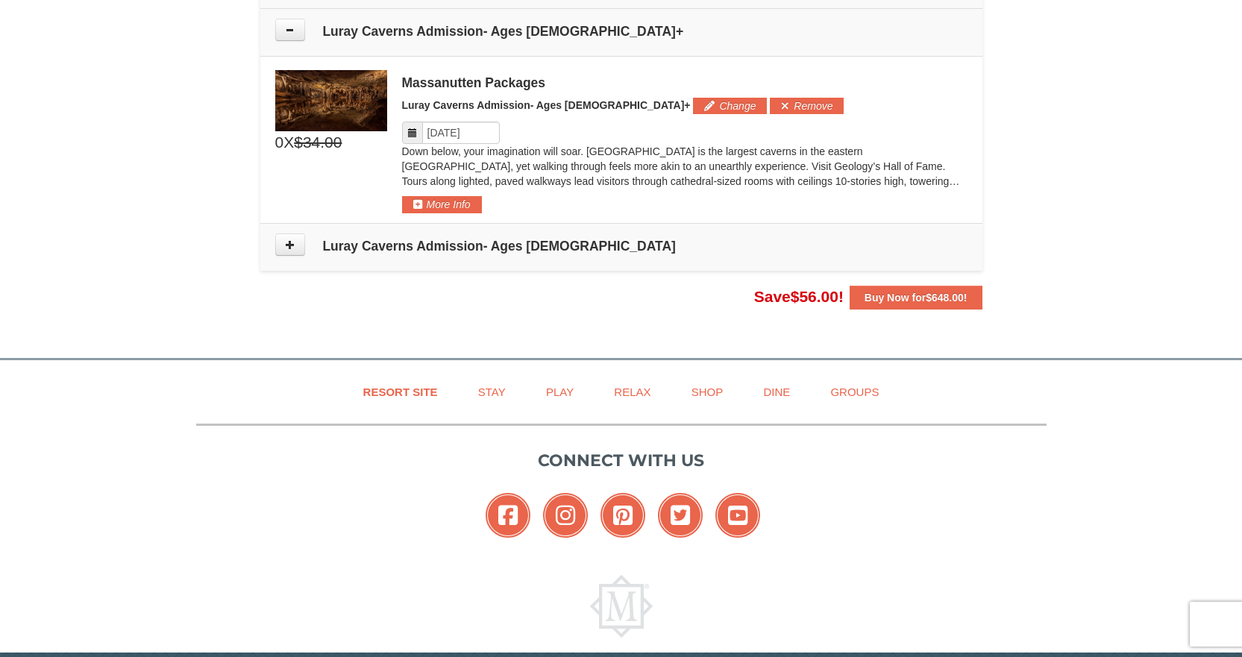
scroll to position [1014, 0]
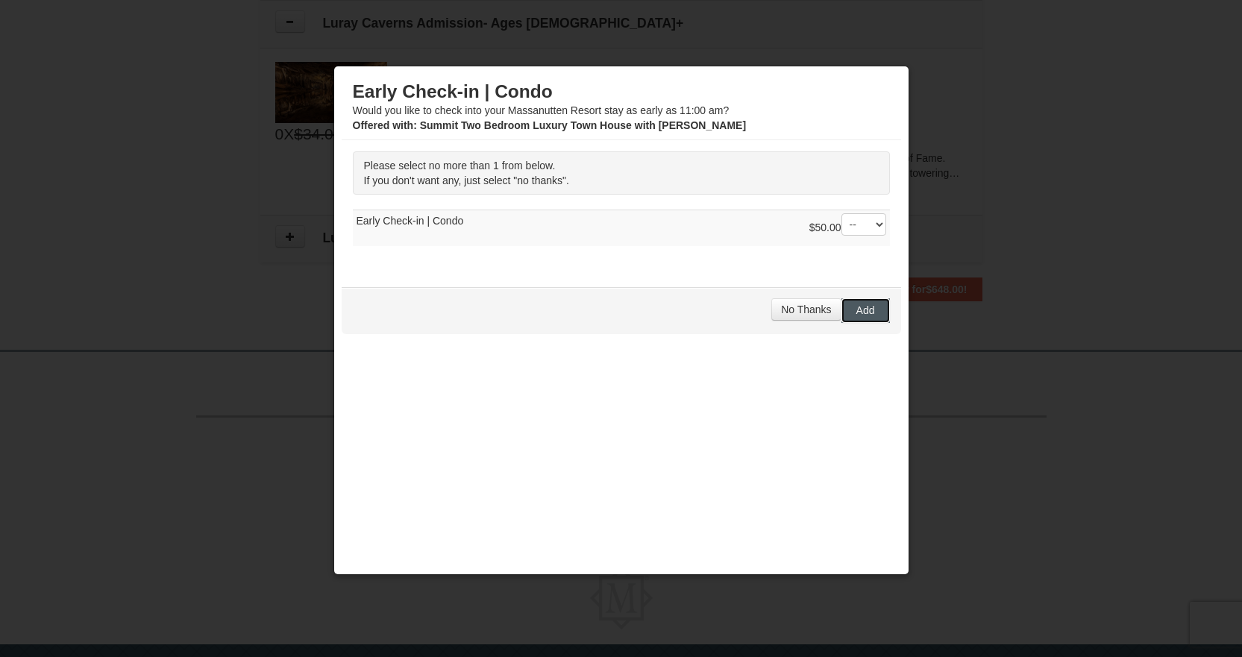
click at [856, 312] on span "Add" at bounding box center [865, 310] width 19 height 12
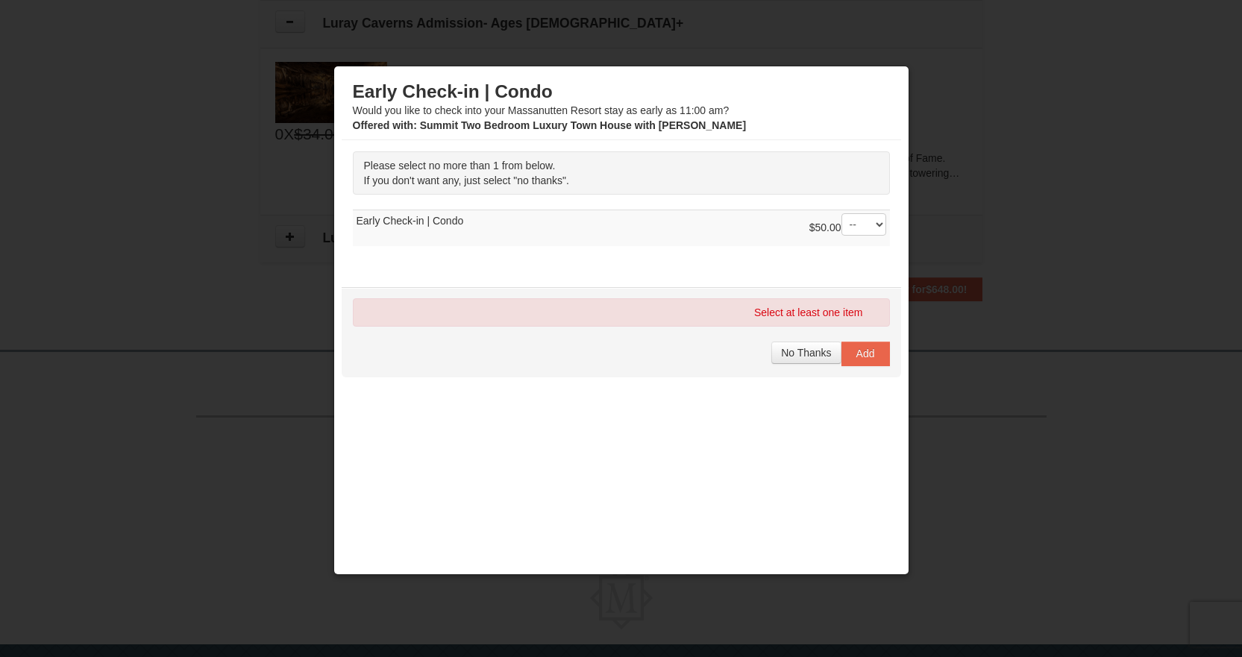
click at [398, 228] on td "$50.00 -- 01 Early Check-in | Condo" at bounding box center [621, 228] width 537 height 37
click at [468, 225] on td "$50.00 -- 01 Early Check-in | Condo" at bounding box center [621, 228] width 537 height 37
click at [871, 222] on select "-- 01" at bounding box center [864, 224] width 45 height 22
select select "1"
click at [842, 213] on select "-- 01" at bounding box center [864, 224] width 45 height 22
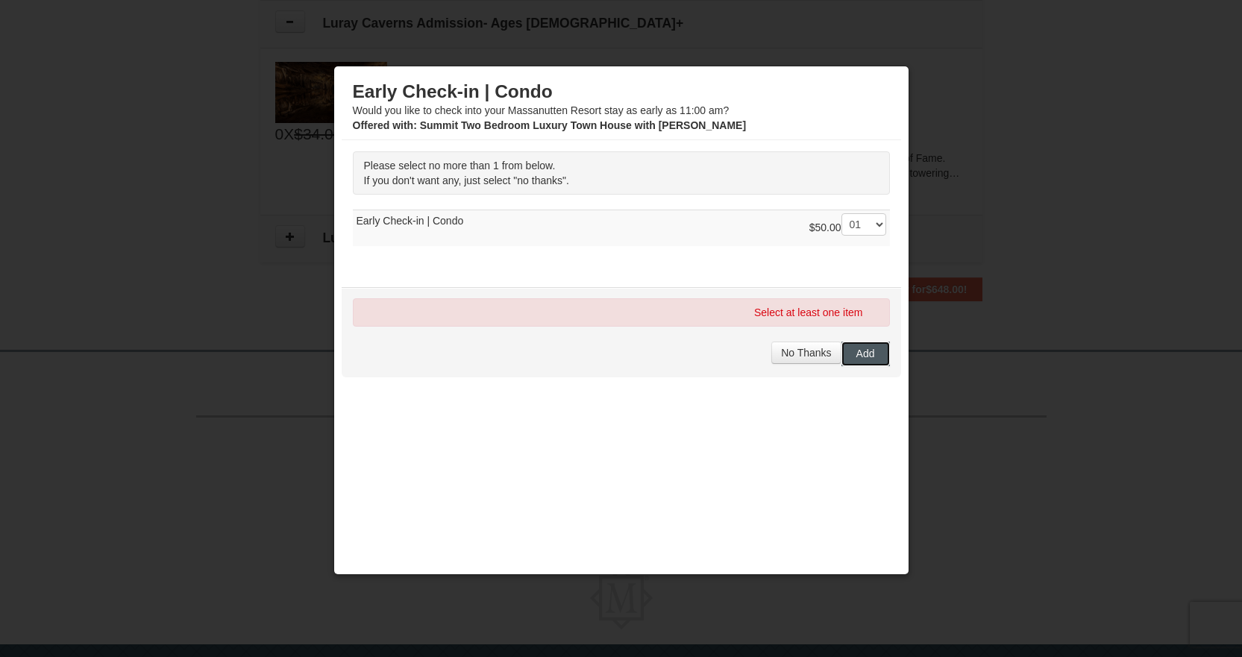
click at [856, 357] on span "Add" at bounding box center [865, 354] width 19 height 12
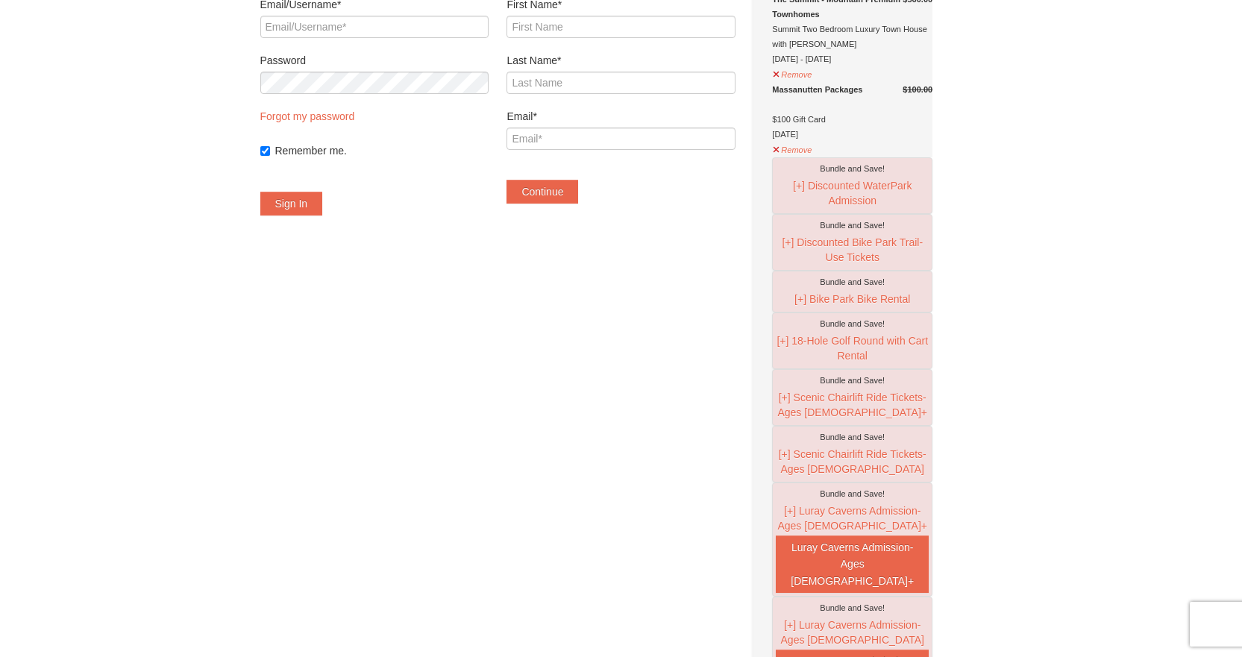
scroll to position [199, 0]
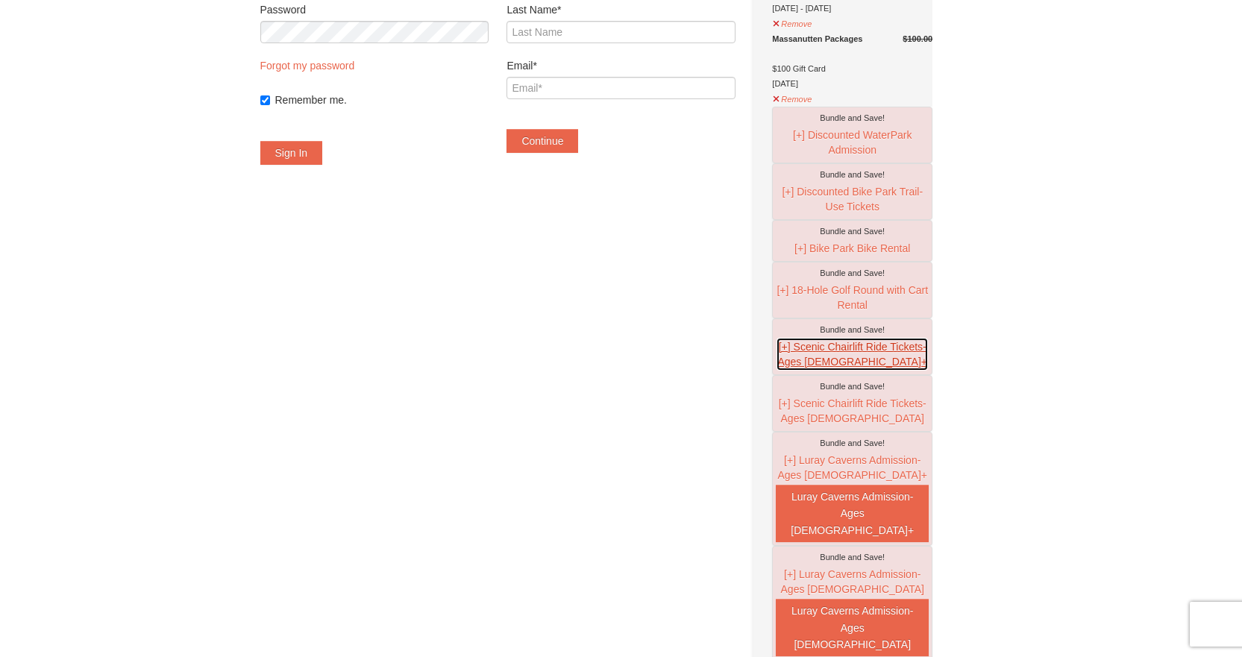
click at [830, 355] on button "[+] Scenic Chairlift Ride Tickets- Ages 13+" at bounding box center [852, 354] width 153 height 34
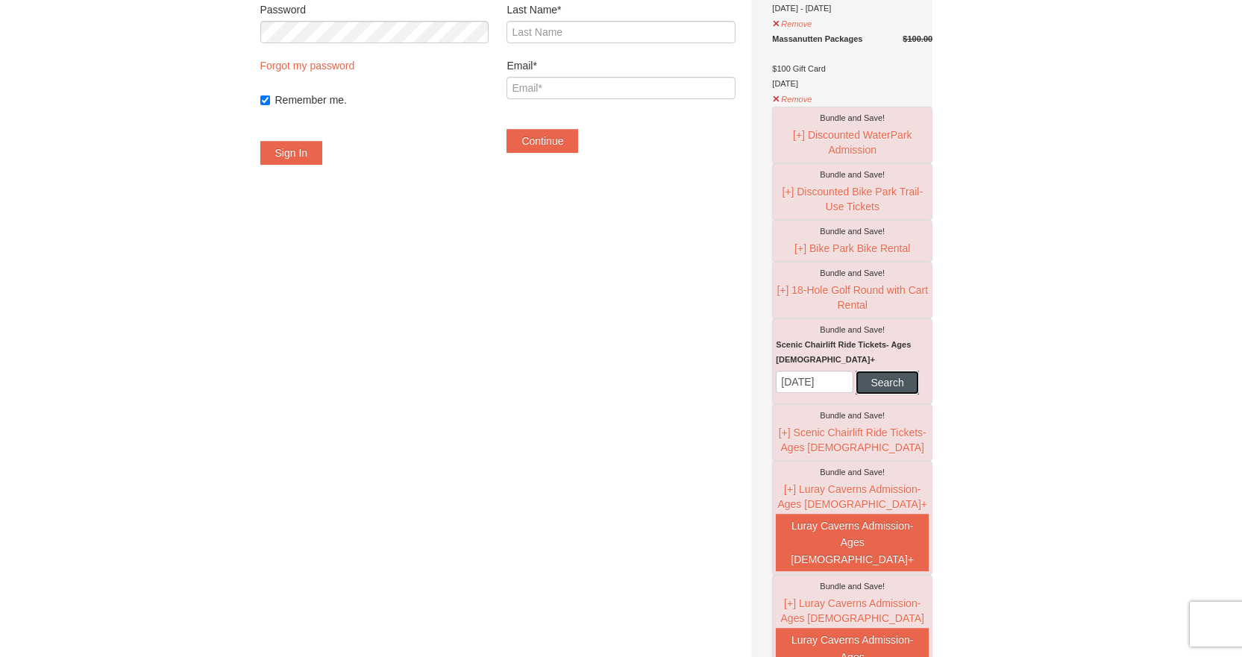
click at [856, 395] on button "Search" at bounding box center [887, 383] width 63 height 24
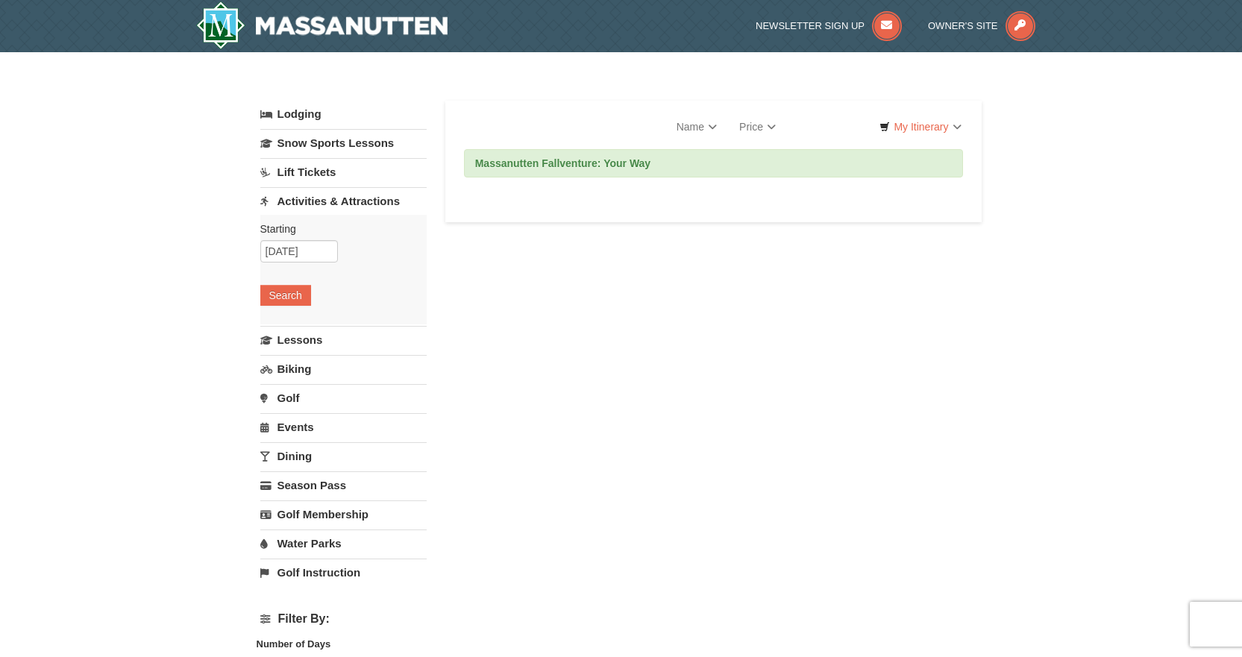
select select "9"
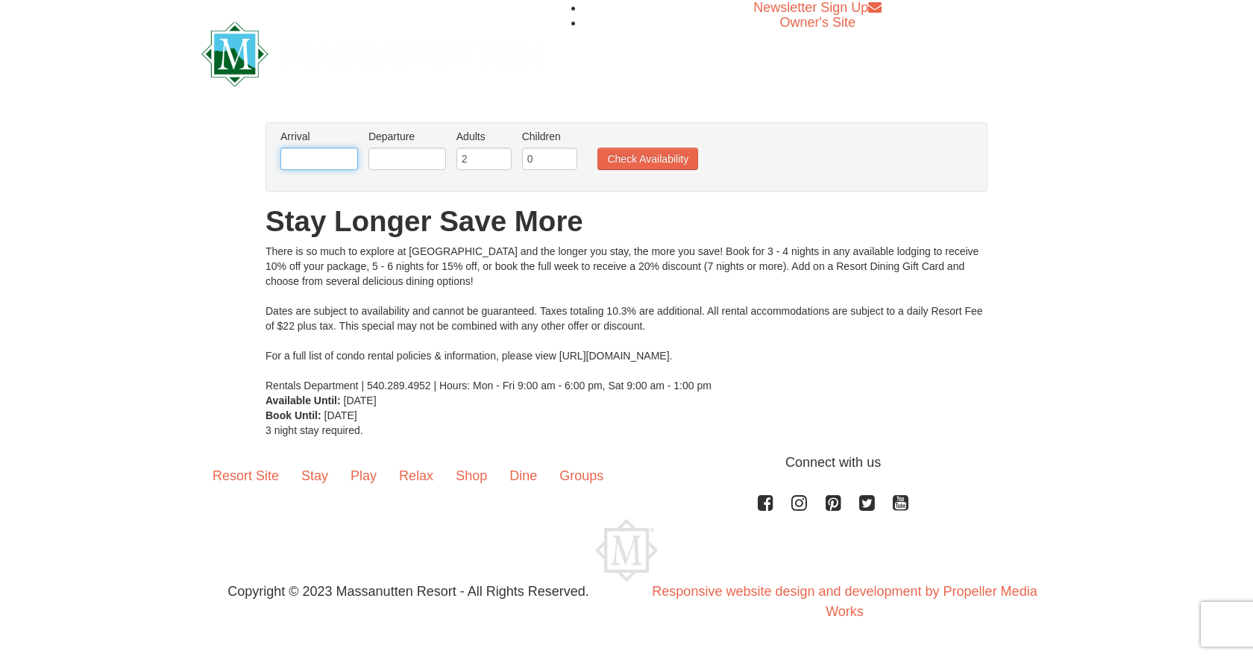
click at [312, 161] on input "text" at bounding box center [320, 159] width 78 height 22
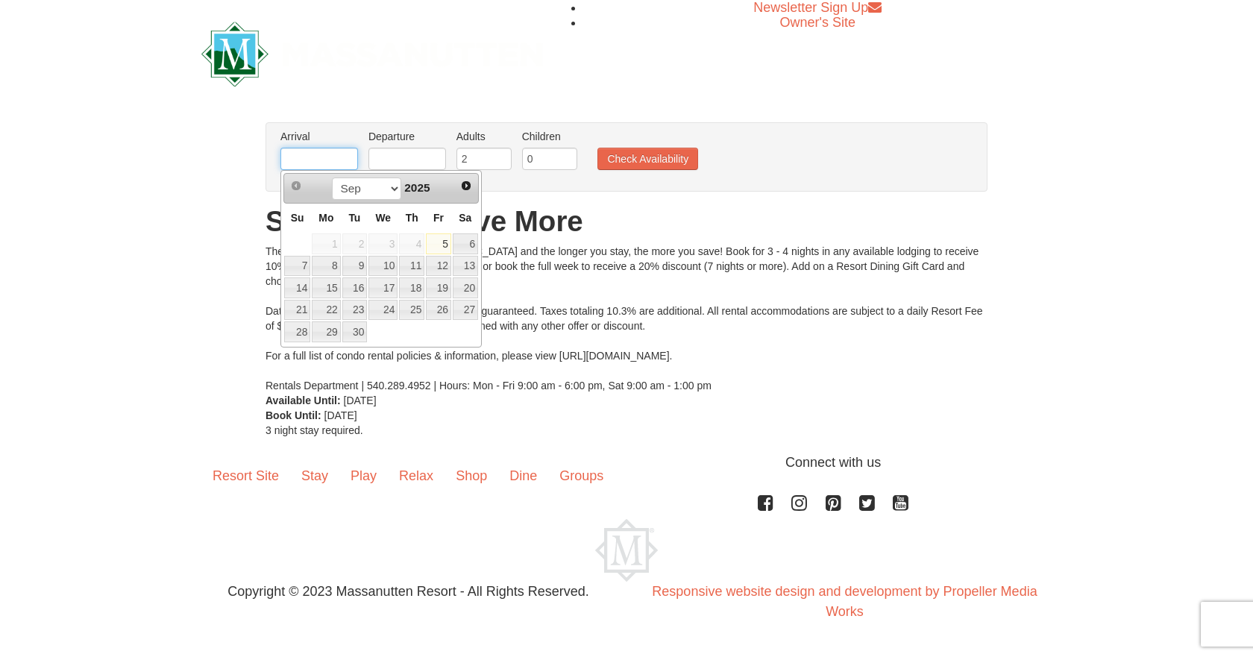
type input "[DATE]"
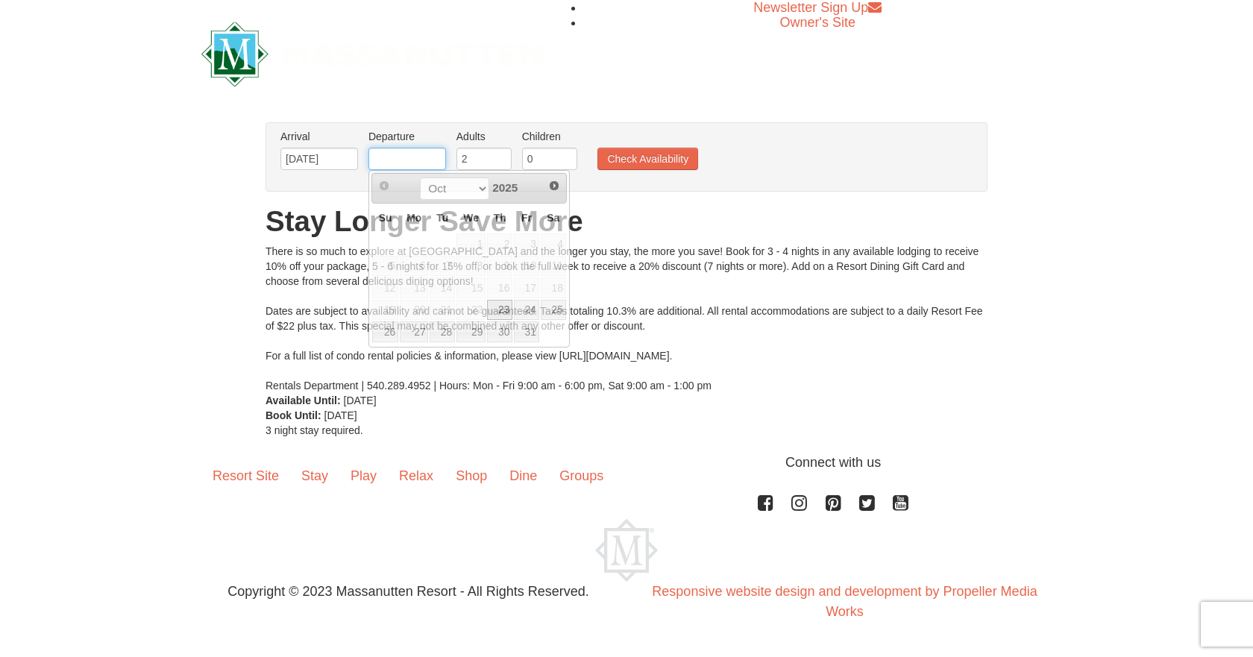
click at [390, 161] on input "text" at bounding box center [408, 159] width 78 height 22
type input "[DATE]"
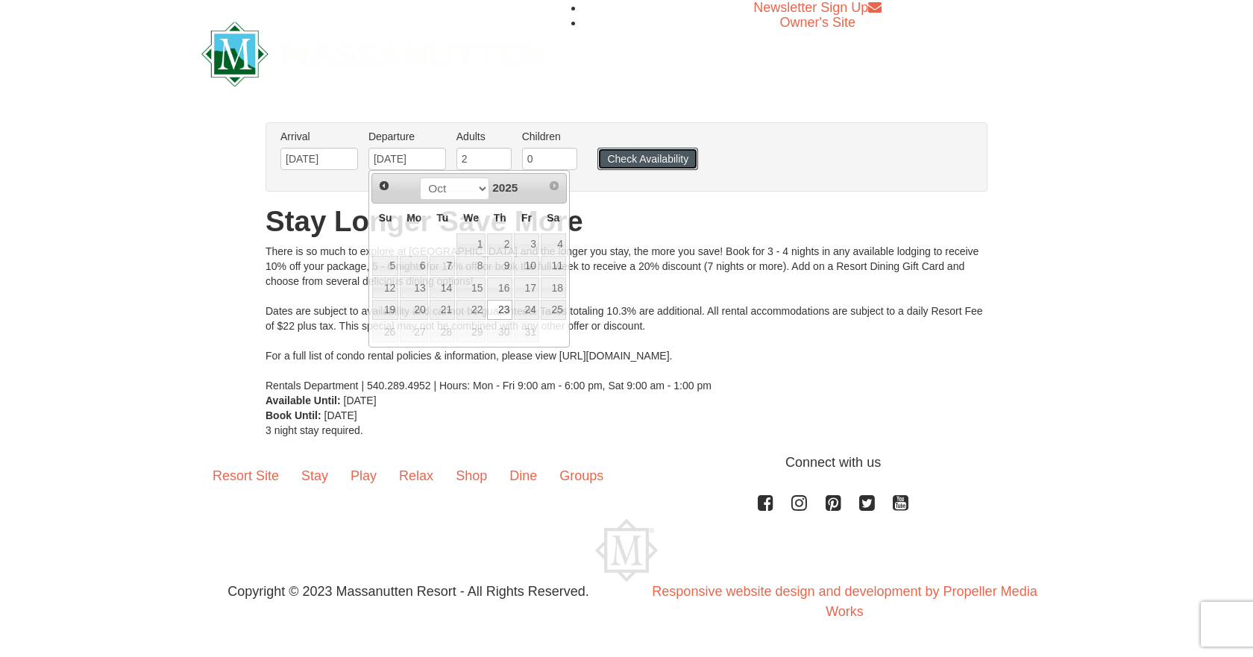
click at [648, 161] on button "Check Availability" at bounding box center [648, 159] width 101 height 22
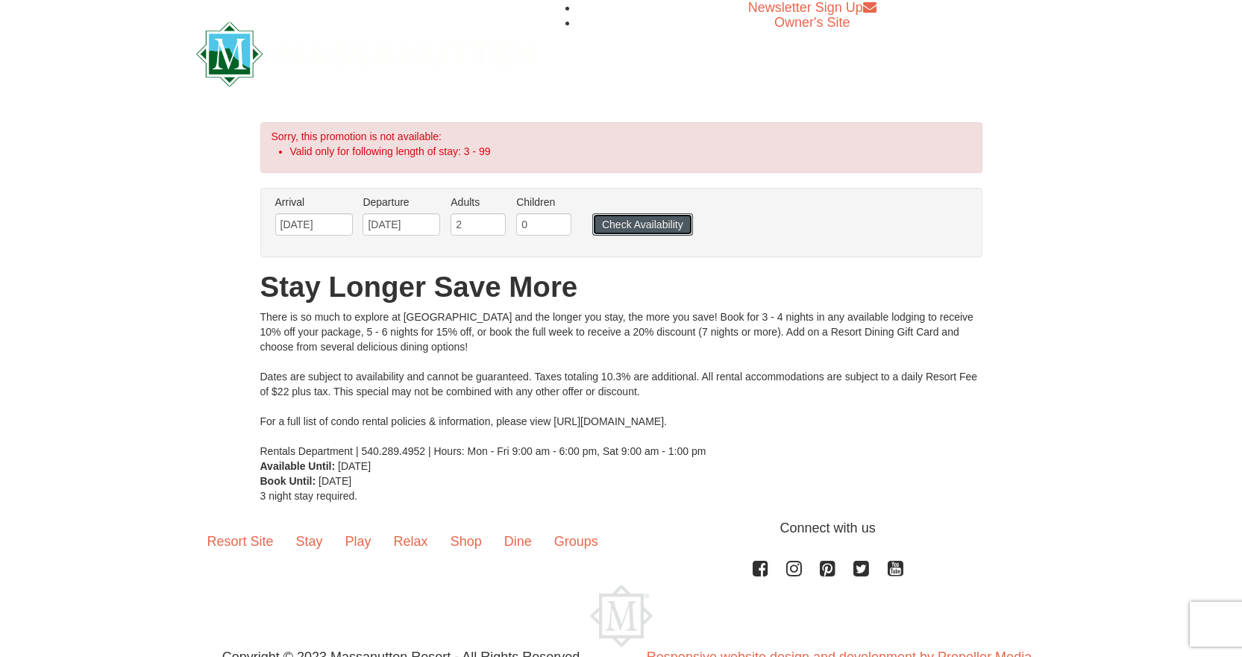
click at [635, 223] on button "Check Availability" at bounding box center [642, 224] width 101 height 22
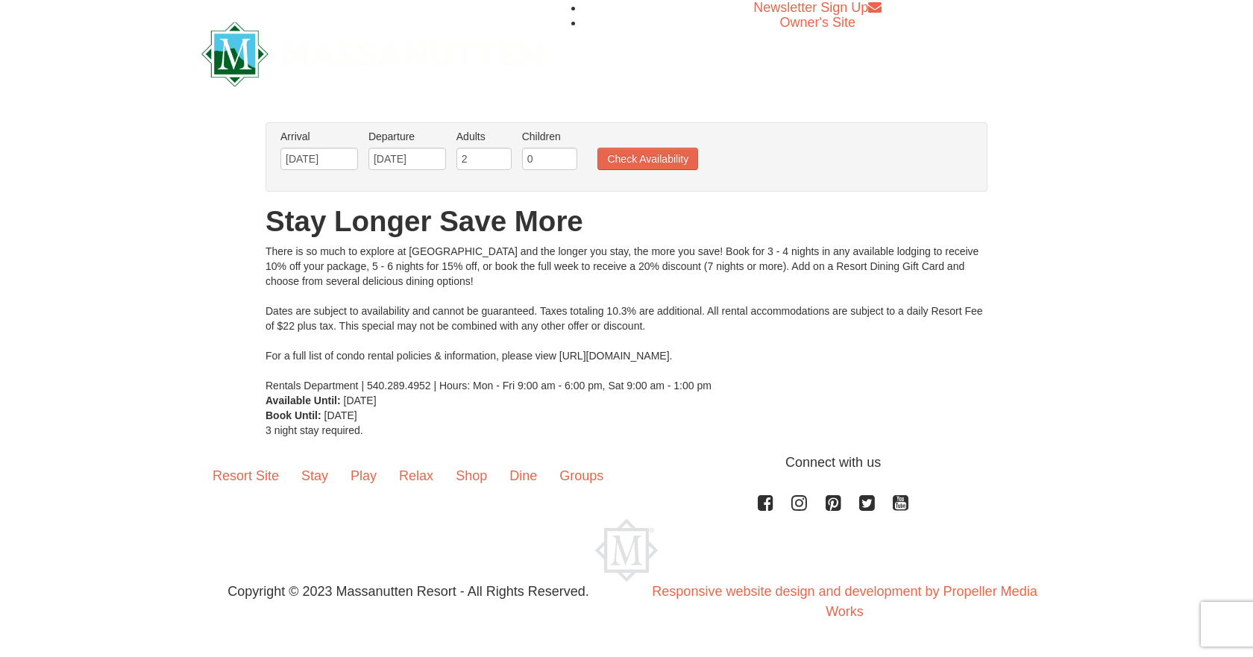
click at [543, 310] on div "There is so much to explore at Massanutten Resort and the longer you stay, the …" at bounding box center [627, 318] width 722 height 149
click at [659, 307] on div "There is so much to explore at Massanutten Resort and the longer you stay, the …" at bounding box center [627, 318] width 722 height 149
click at [326, 155] on input "10/23/2025" at bounding box center [320, 159] width 78 height 22
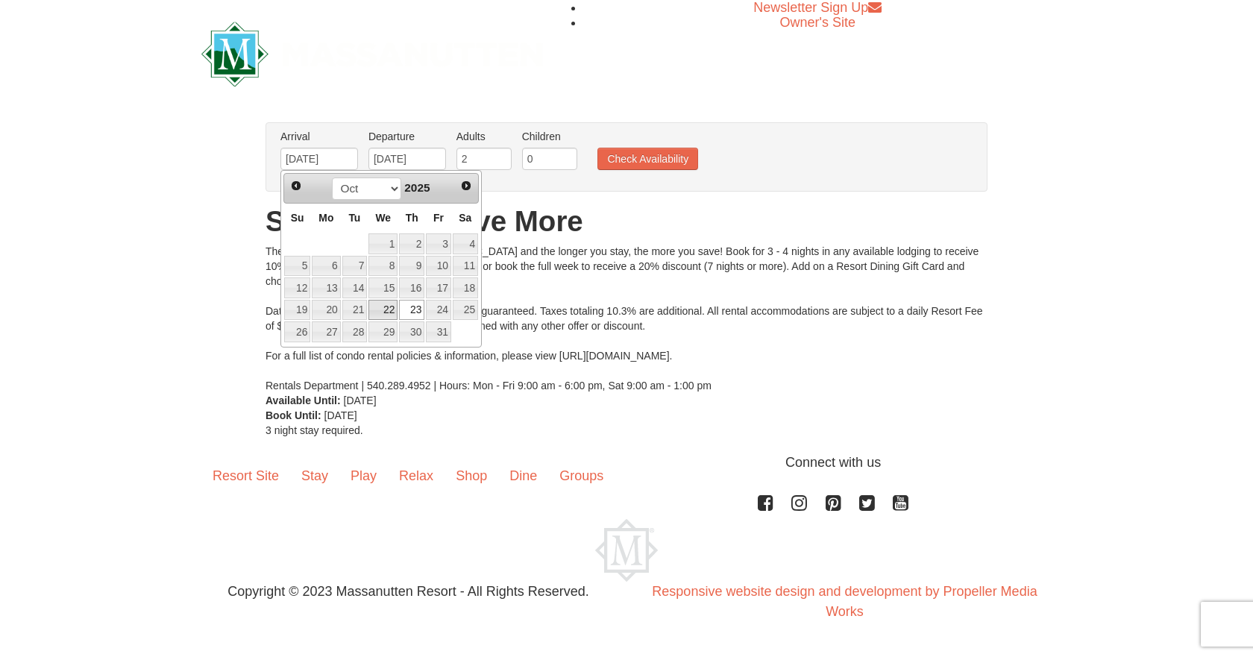
click at [383, 308] on link "22" at bounding box center [383, 310] width 29 height 21
type input "[DATE]"
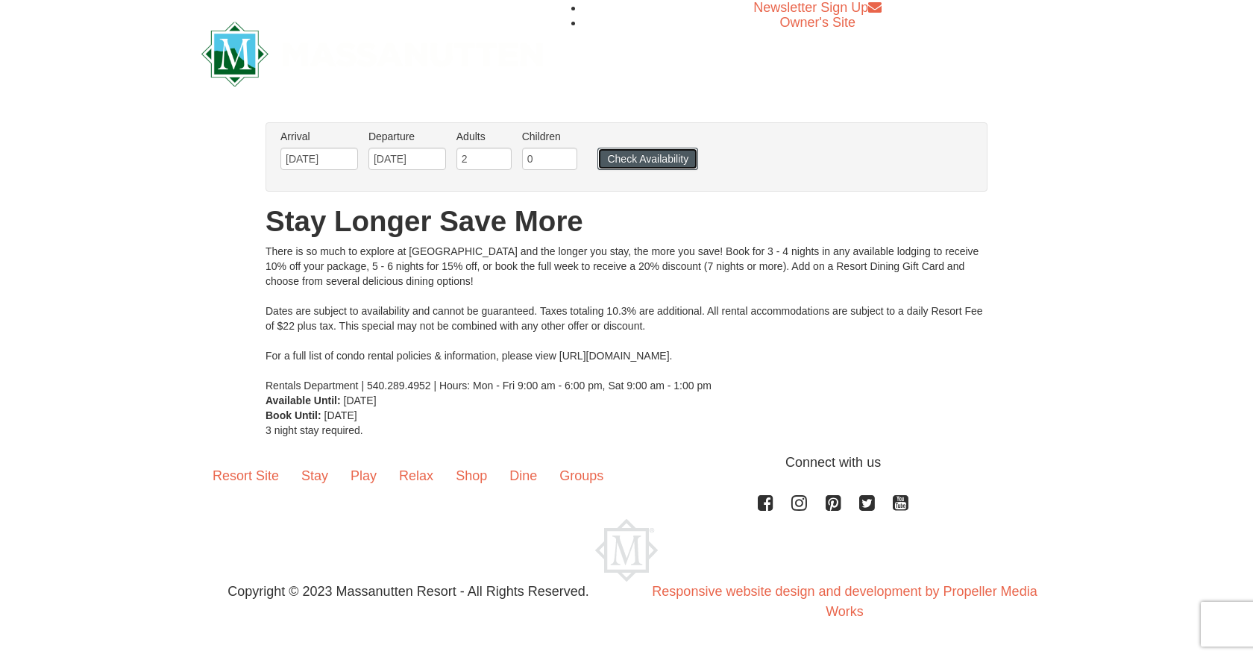
click at [640, 167] on button "Check Availability" at bounding box center [648, 159] width 101 height 22
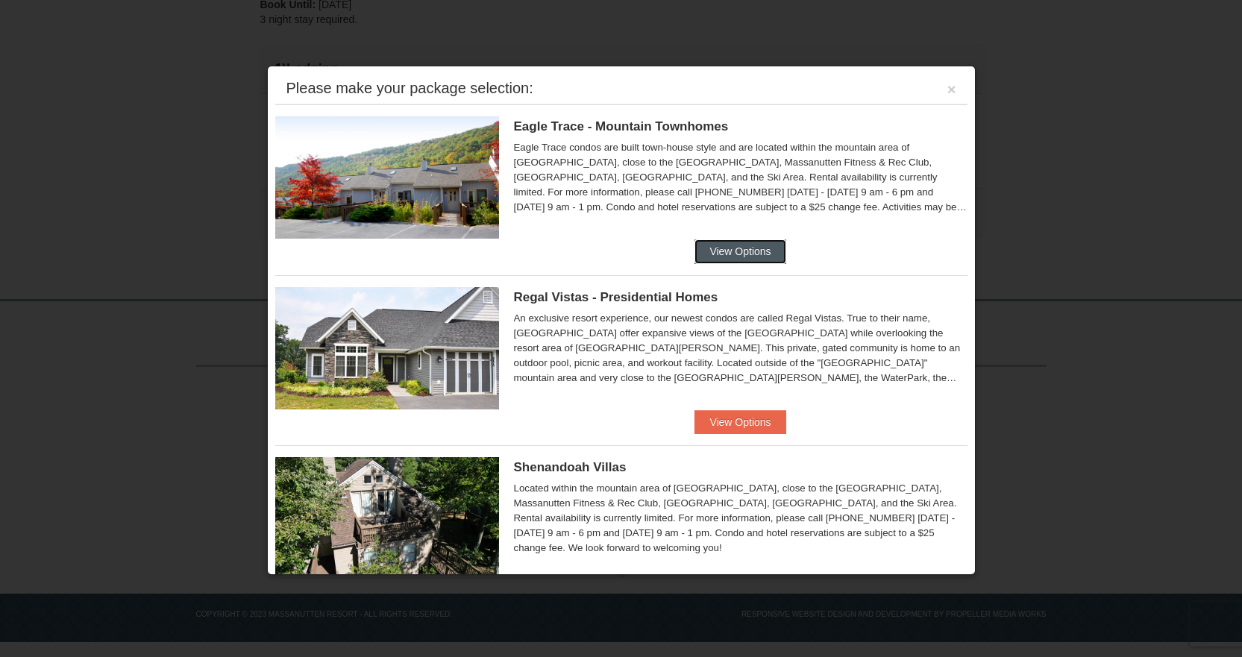
click at [716, 248] on button "View Options" at bounding box center [740, 251] width 91 height 24
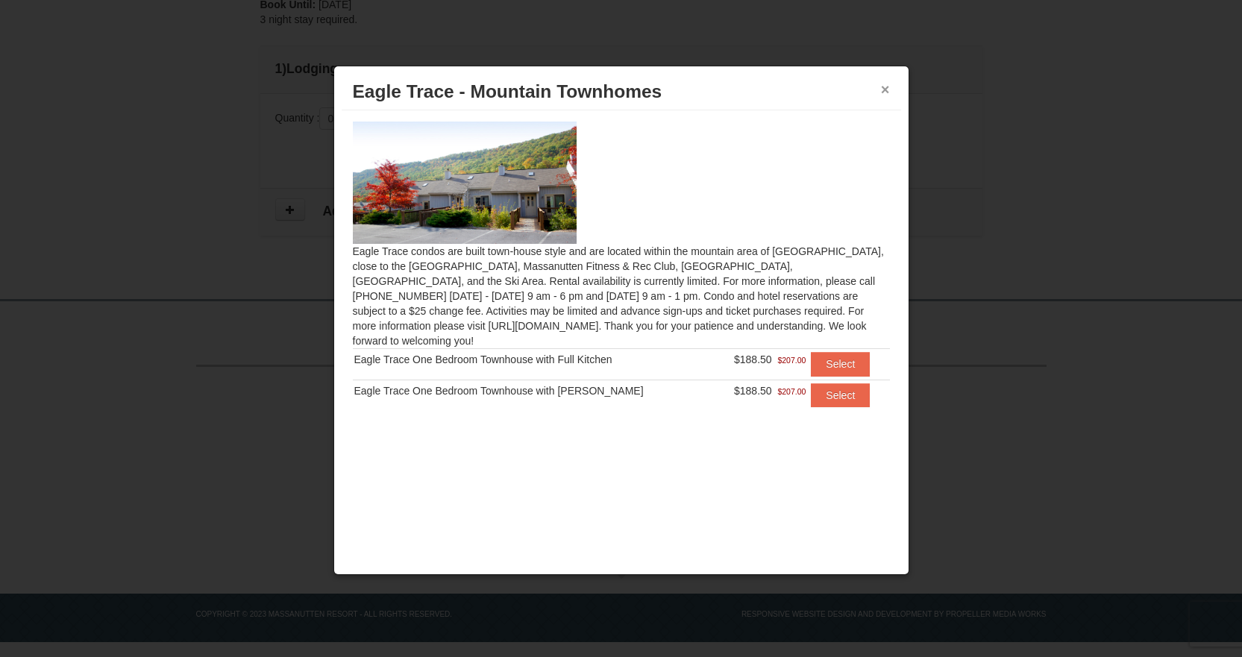
click at [886, 91] on button "×" at bounding box center [885, 89] width 9 height 15
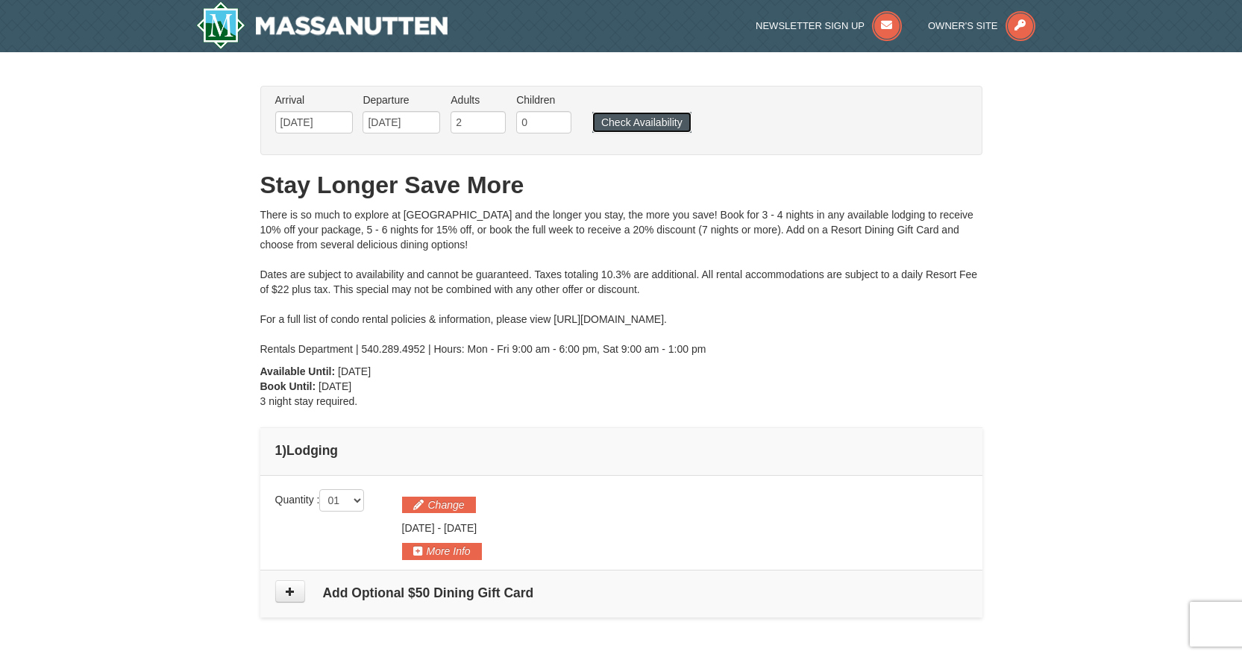
click at [638, 125] on button "Check Availability" at bounding box center [641, 122] width 99 height 21
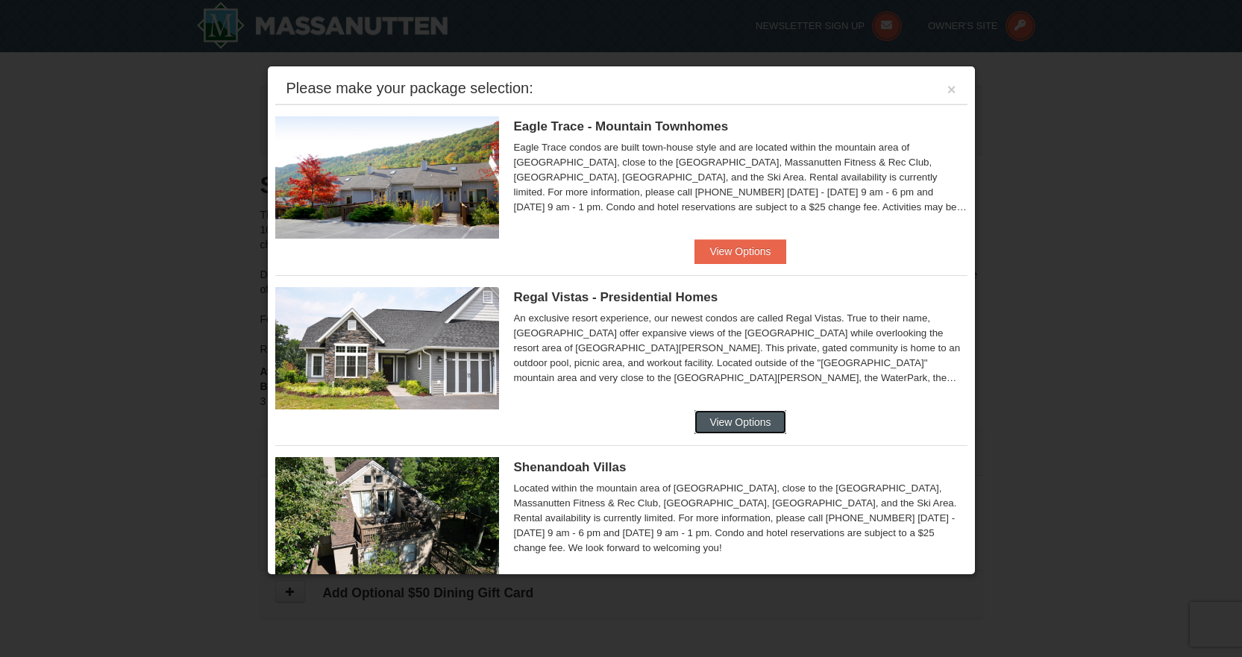
click at [729, 421] on button "View Options" at bounding box center [740, 422] width 91 height 24
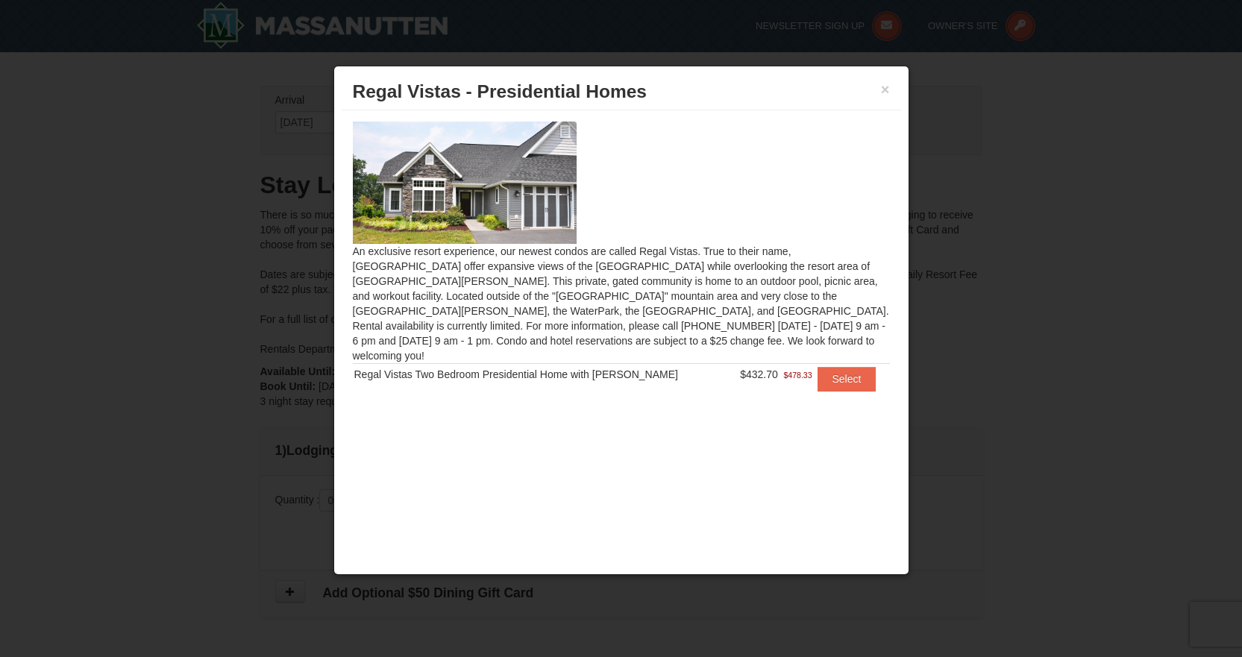
click at [1054, 274] on div at bounding box center [621, 328] width 1242 height 657
click at [409, 367] on div "Regal Vistas Two Bedroom Presidential Home with [PERSON_NAME]" at bounding box center [540, 374] width 372 height 15
click at [886, 89] on button "×" at bounding box center [885, 89] width 9 height 15
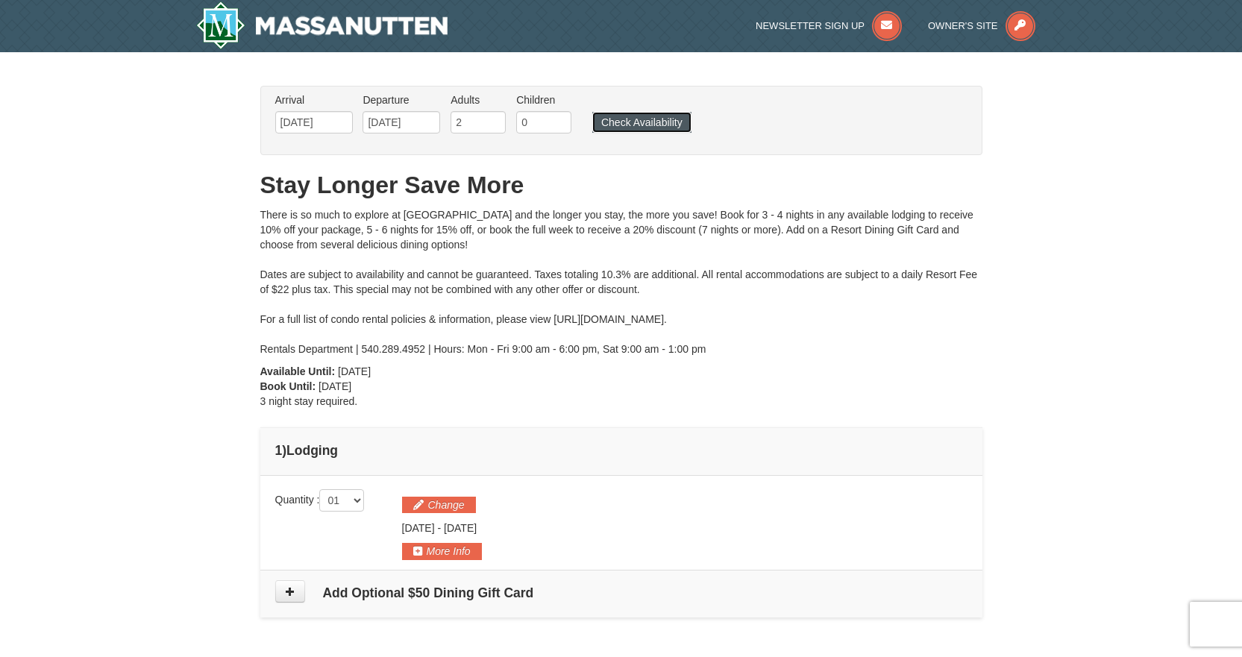
click at [643, 122] on button "Check Availability" at bounding box center [641, 122] width 99 height 21
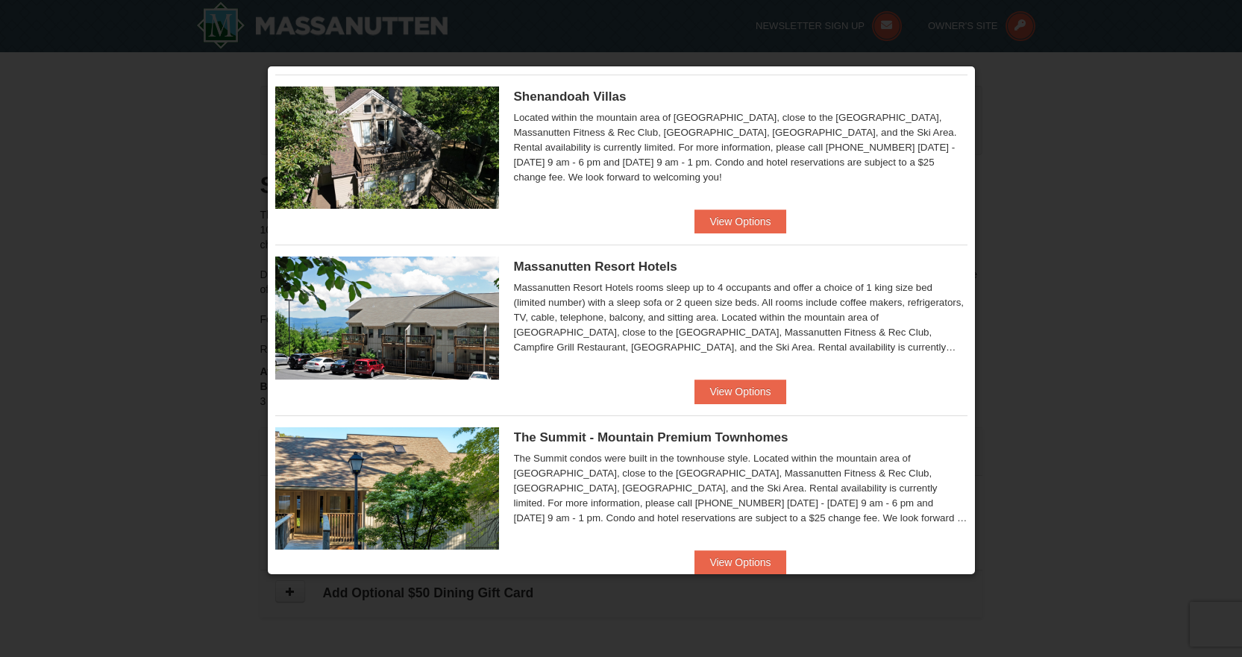
scroll to position [398, 0]
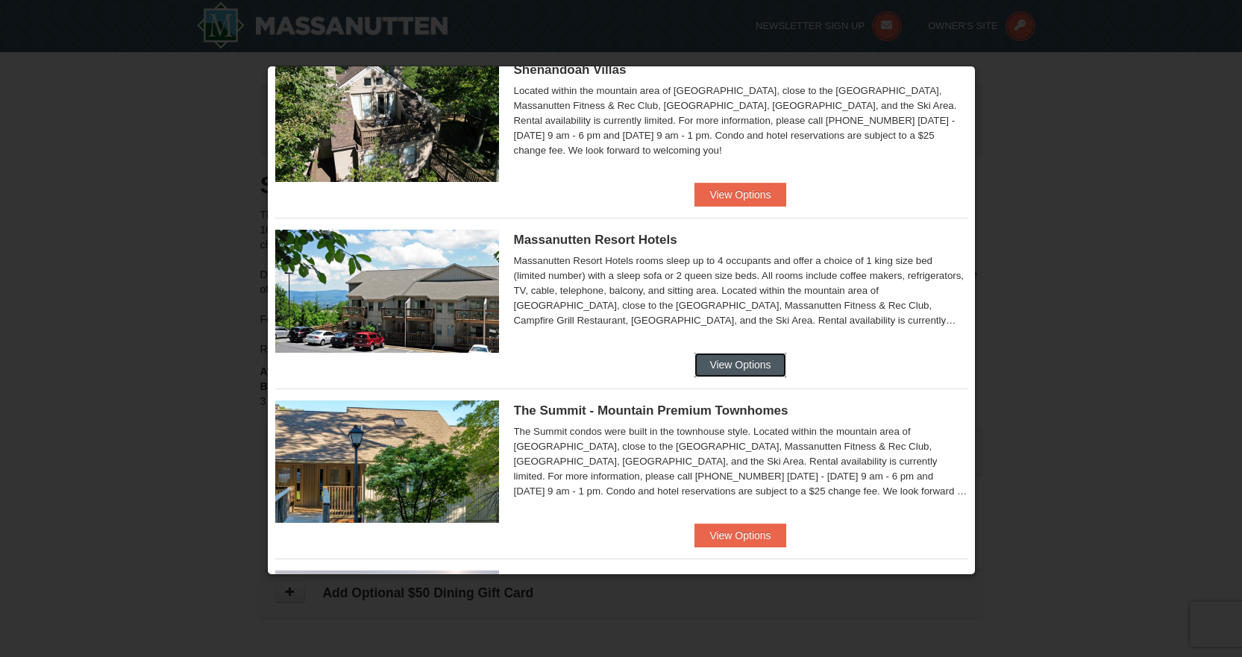
click at [735, 366] on button "View Options" at bounding box center [740, 365] width 91 height 24
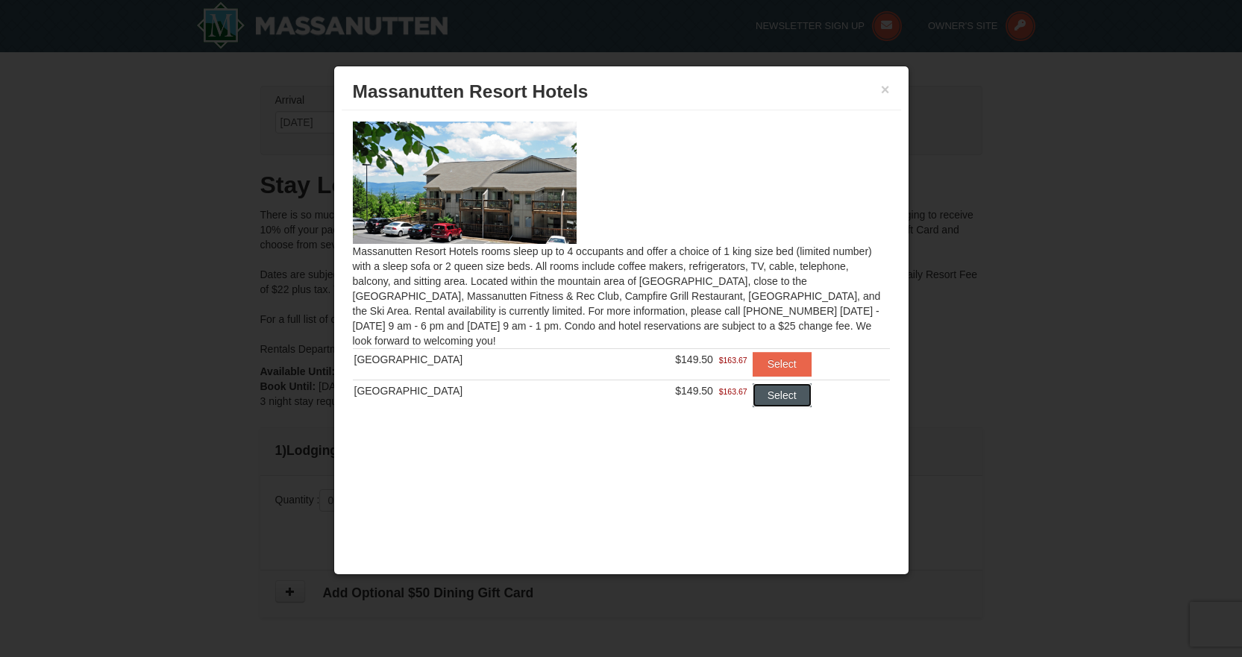
click at [769, 394] on button "Select" at bounding box center [782, 395] width 59 height 24
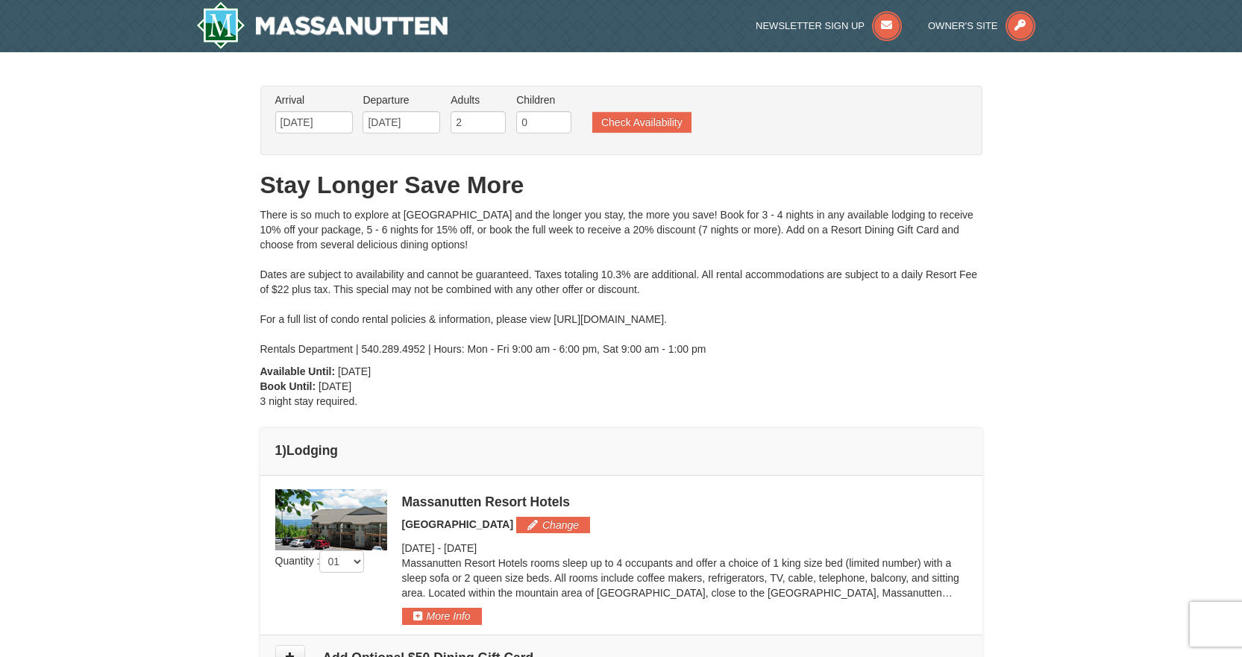
scroll to position [199, 0]
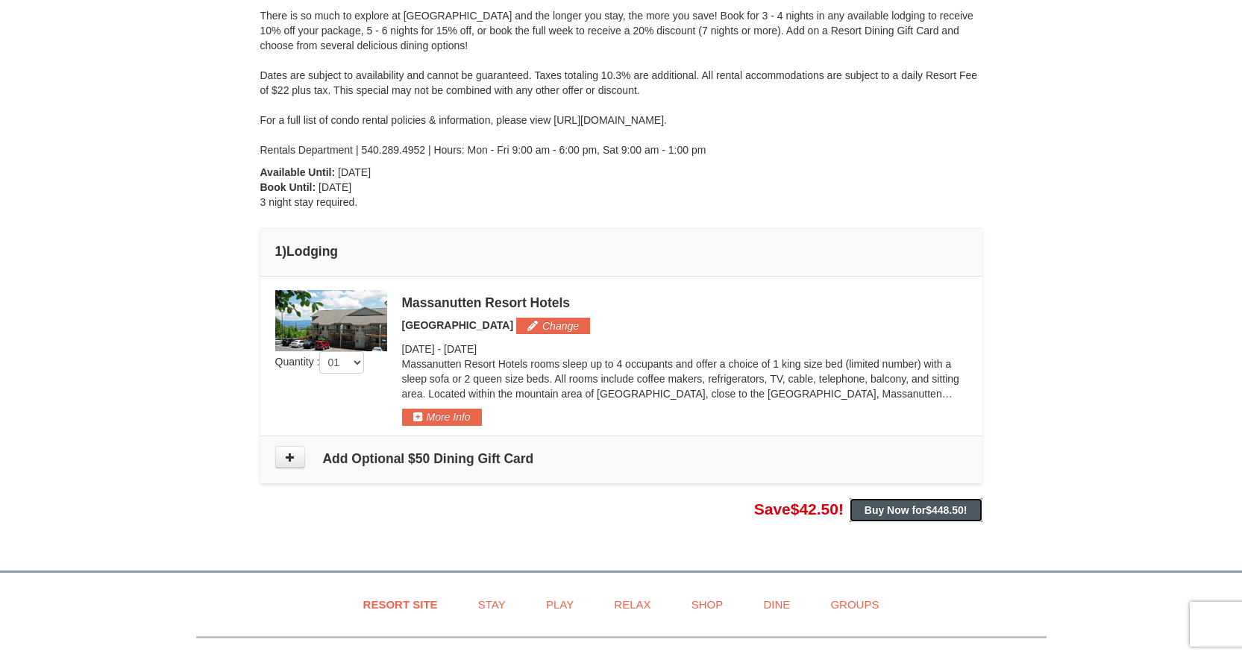
click at [913, 513] on strong "Buy Now for $448.50 !" at bounding box center [916, 510] width 103 height 12
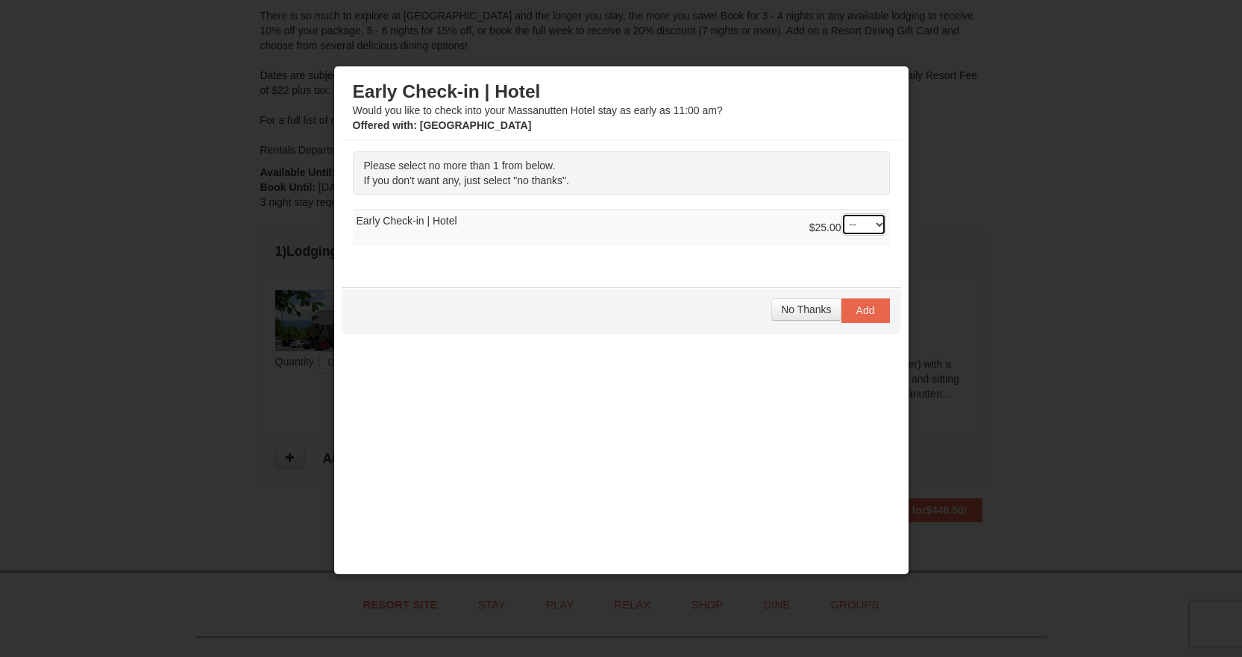
drag, startPoint x: 868, startPoint y: 221, endPoint x: 866, endPoint y: 228, distance: 7.8
click at [866, 228] on select "-- 01" at bounding box center [864, 224] width 45 height 22
select select "1"
click at [842, 213] on select "-- 01" at bounding box center [864, 224] width 45 height 22
click at [856, 316] on span "Add" at bounding box center [865, 310] width 19 height 12
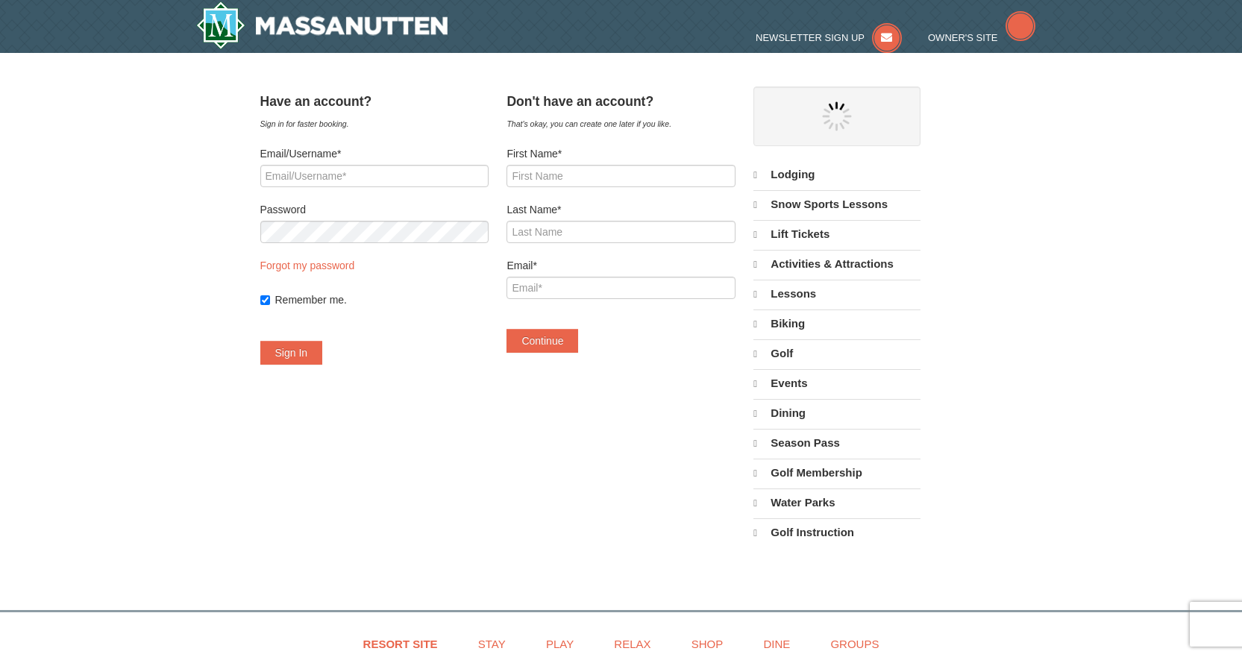
select select "9"
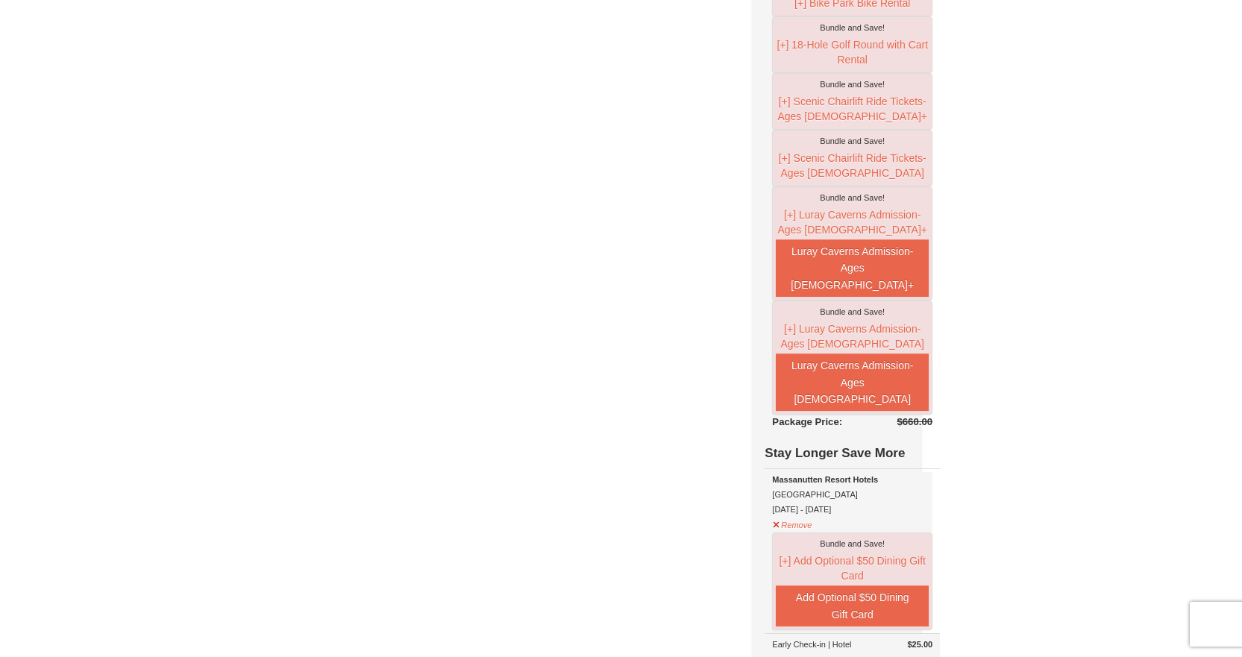
scroll to position [398, 0]
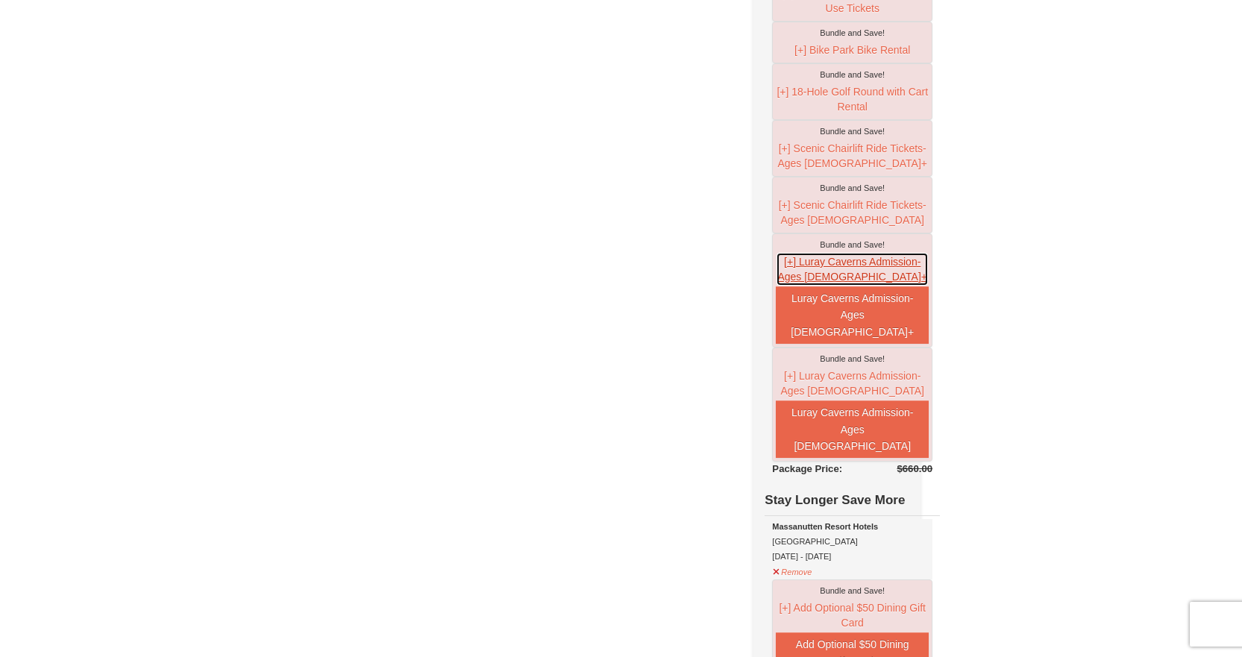
drag, startPoint x: 844, startPoint y: 273, endPoint x: 851, endPoint y: 278, distance: 9.1
click at [851, 278] on button "[+] Luray Caverns Admission- Ages 13+" at bounding box center [852, 269] width 153 height 34
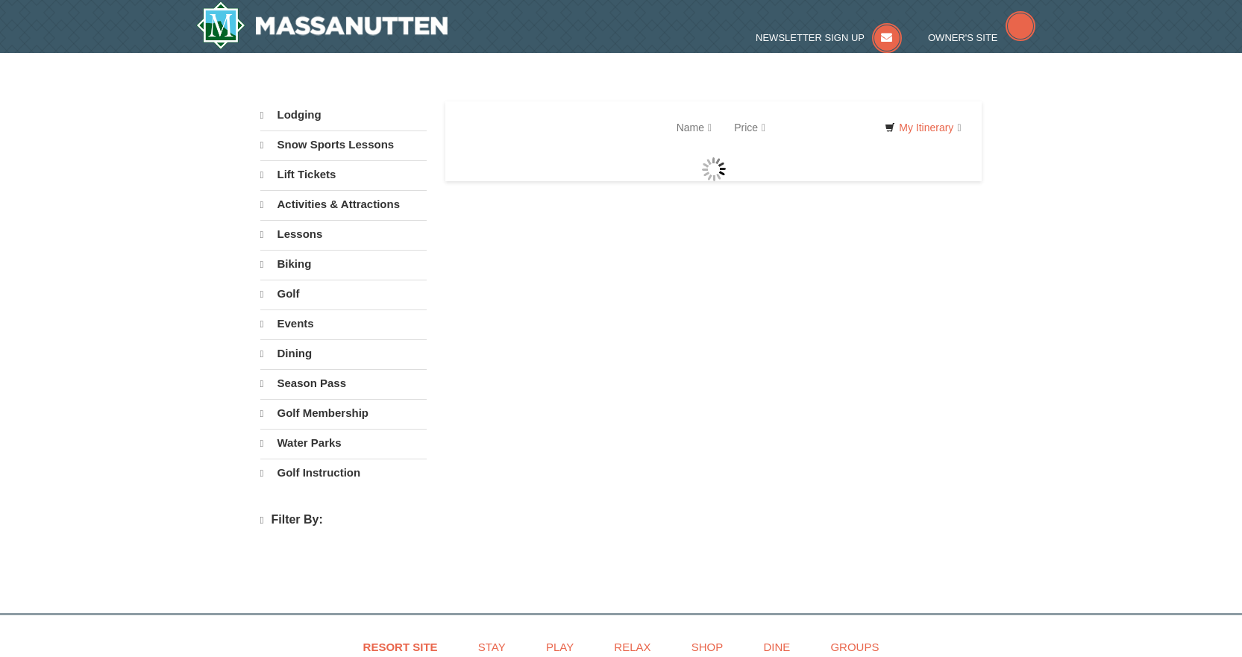
select select "9"
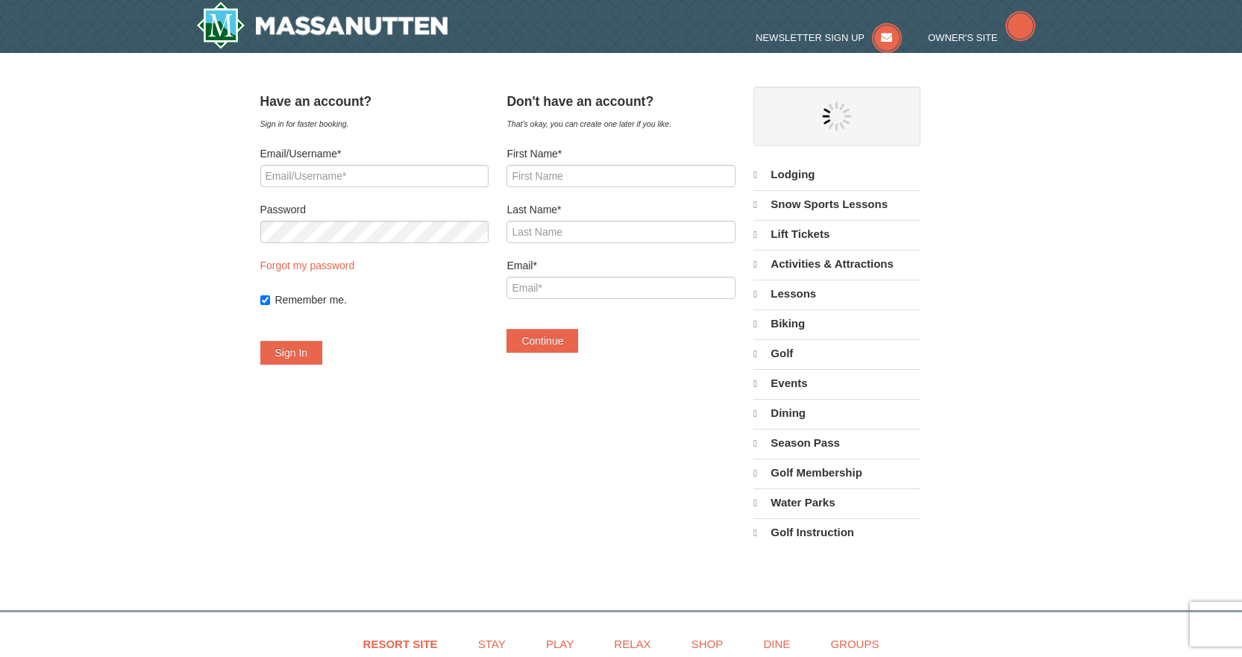
select select "9"
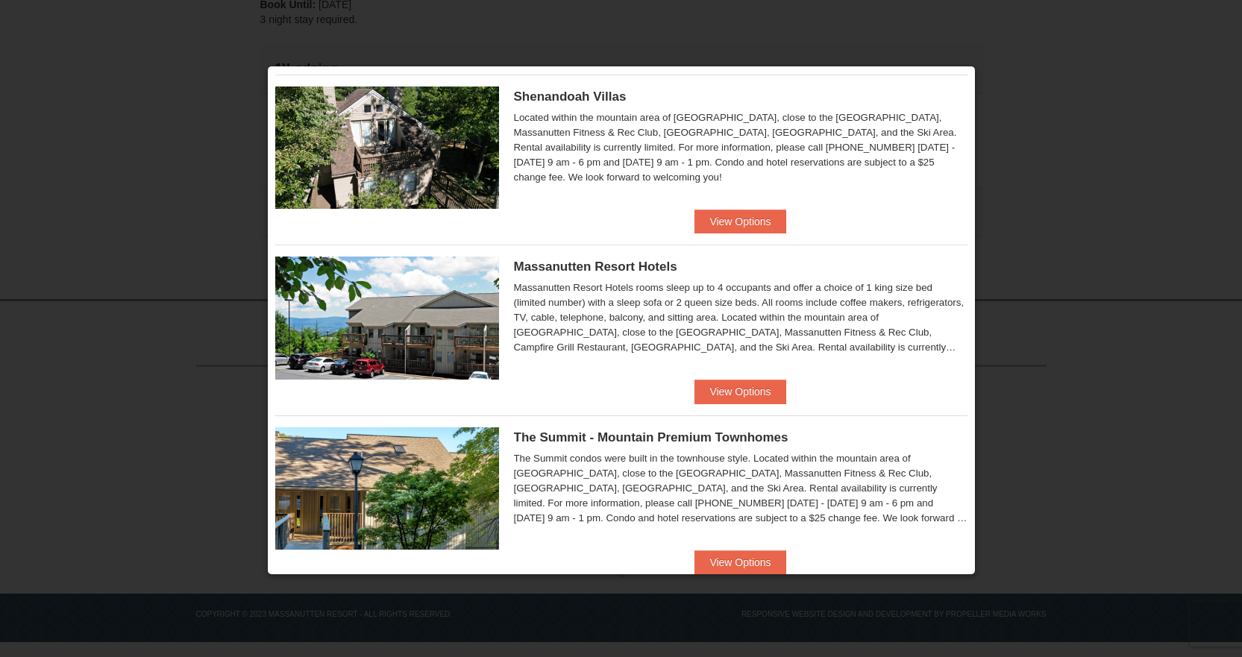
scroll to position [474, 0]
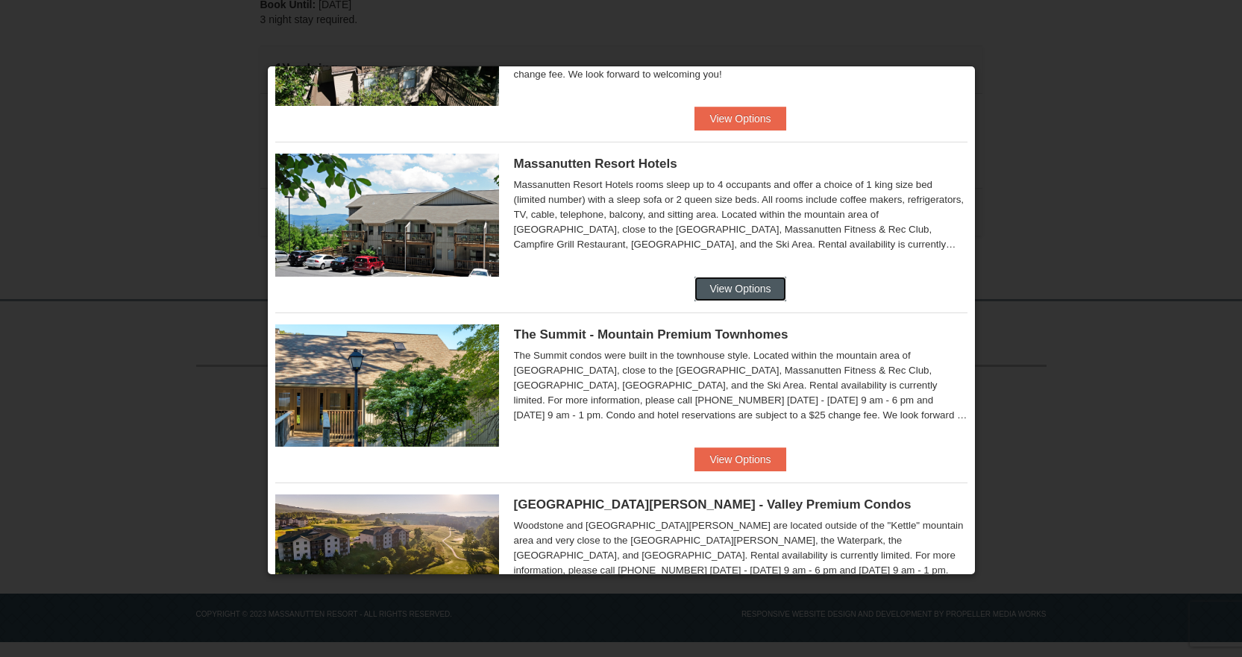
click at [740, 295] on button "View Options" at bounding box center [740, 289] width 91 height 24
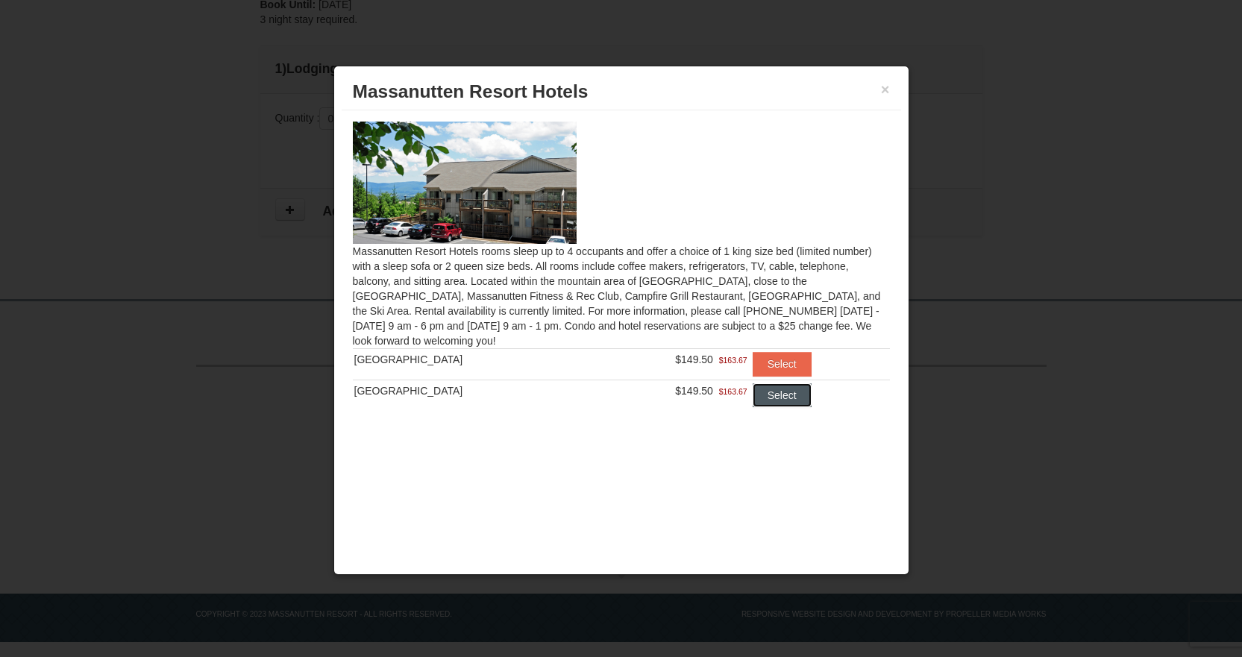
click at [763, 395] on button "Select" at bounding box center [782, 395] width 59 height 24
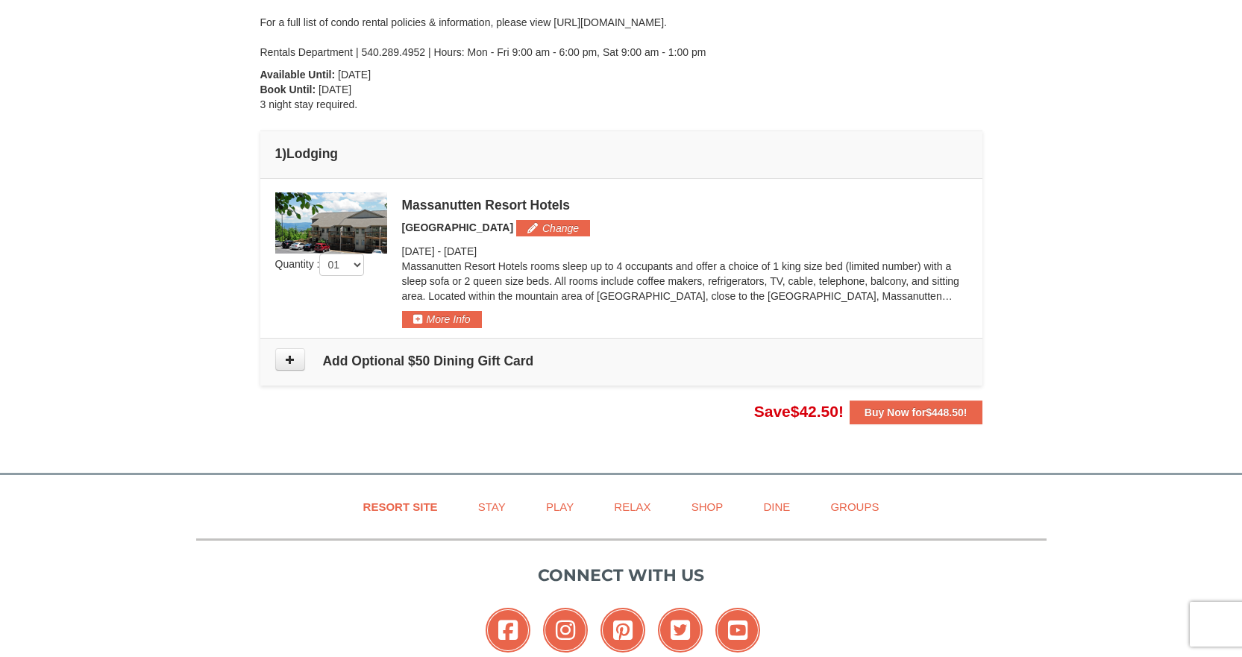
scroll to position [398, 0]
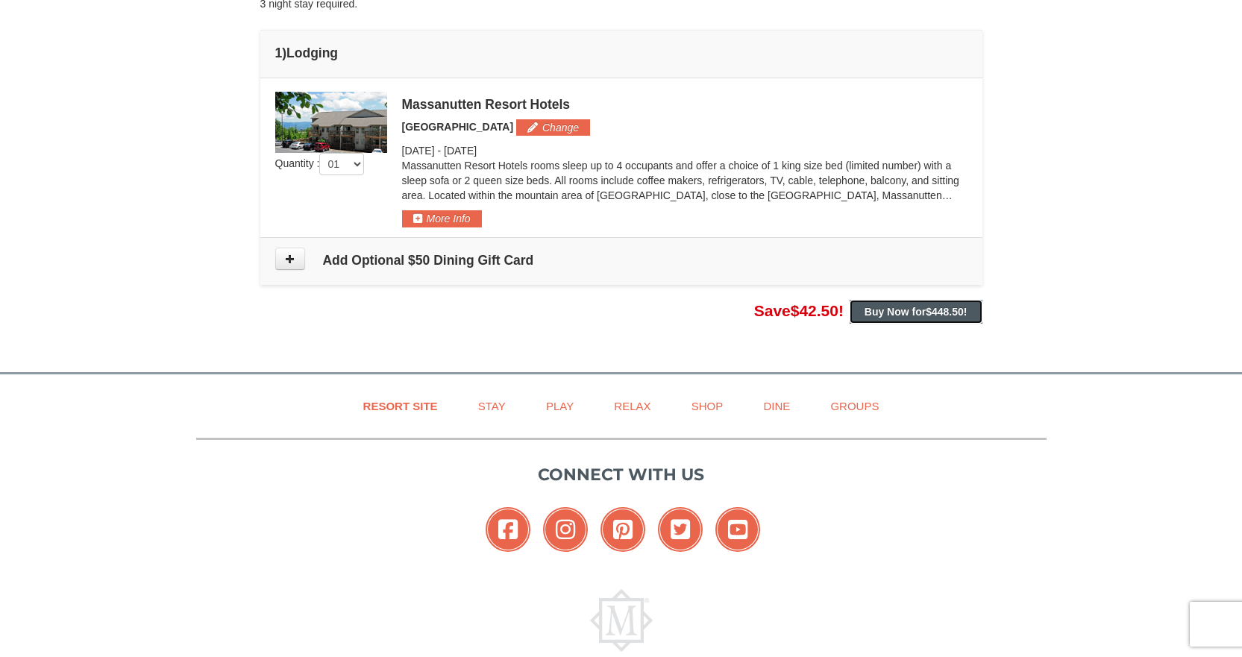
click at [909, 308] on strong "Buy Now for $448.50 !" at bounding box center [916, 312] width 103 height 12
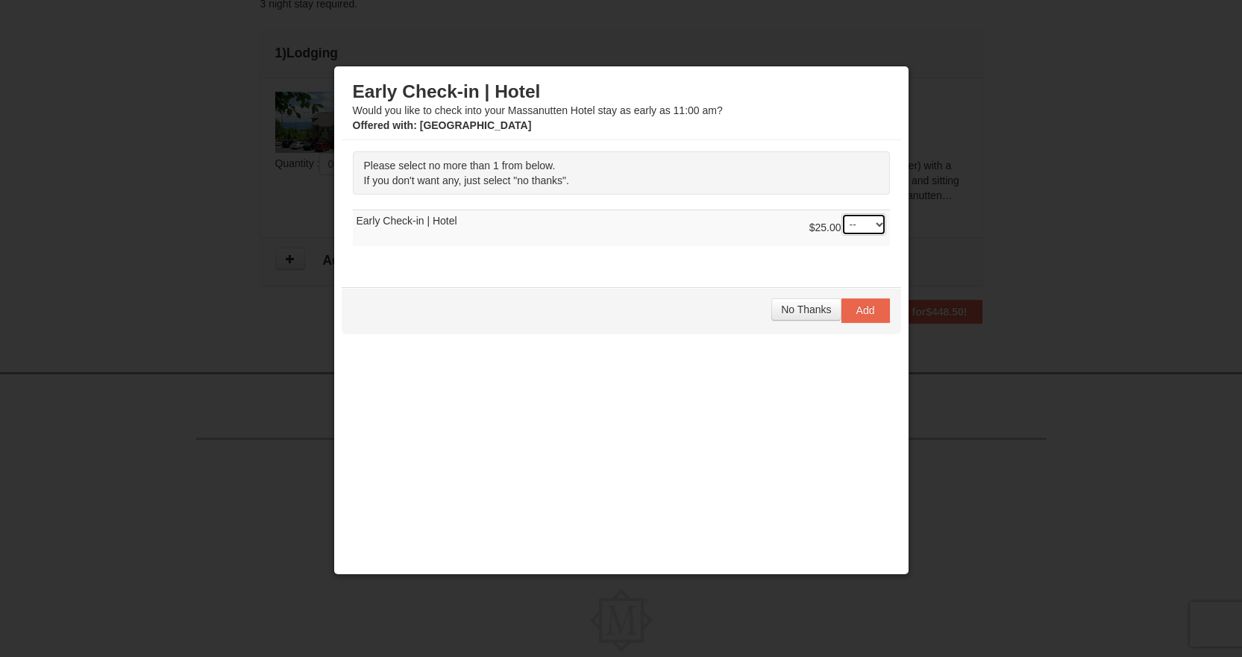
click at [868, 223] on select "-- 01" at bounding box center [864, 224] width 45 height 22
select select "1"
click at [842, 213] on select "-- 01" at bounding box center [864, 224] width 45 height 22
click at [863, 309] on span "Add" at bounding box center [865, 310] width 19 height 12
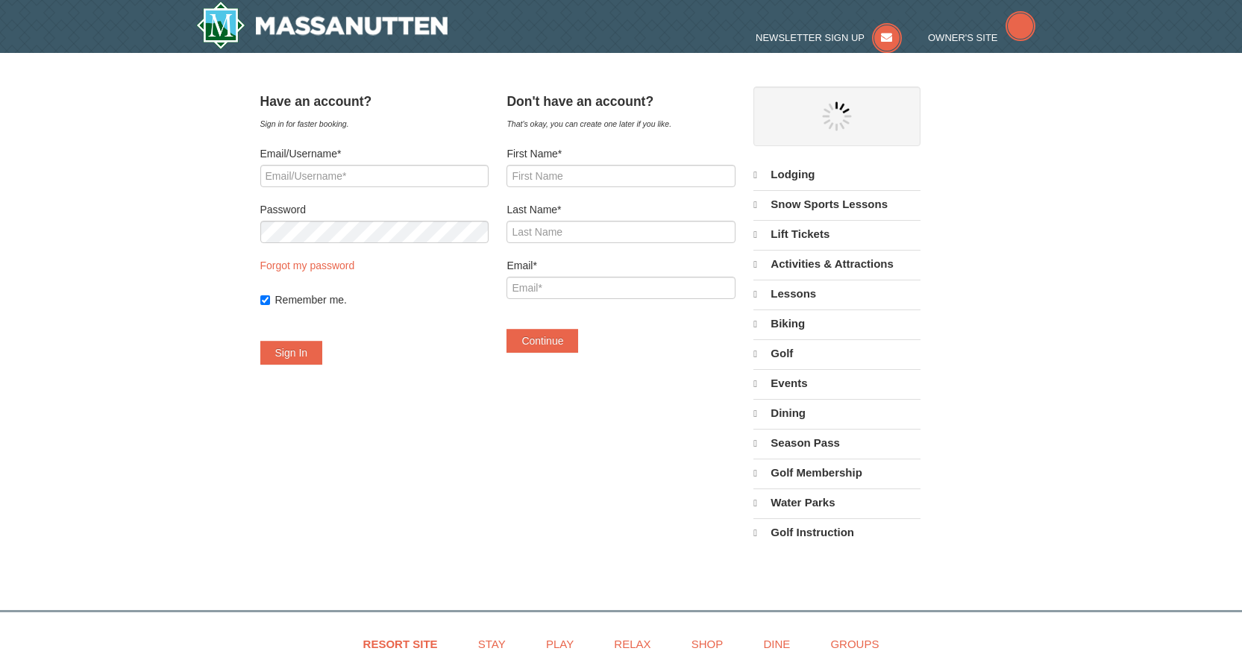
select select "9"
